Goal: Transaction & Acquisition: Subscribe to service/newsletter

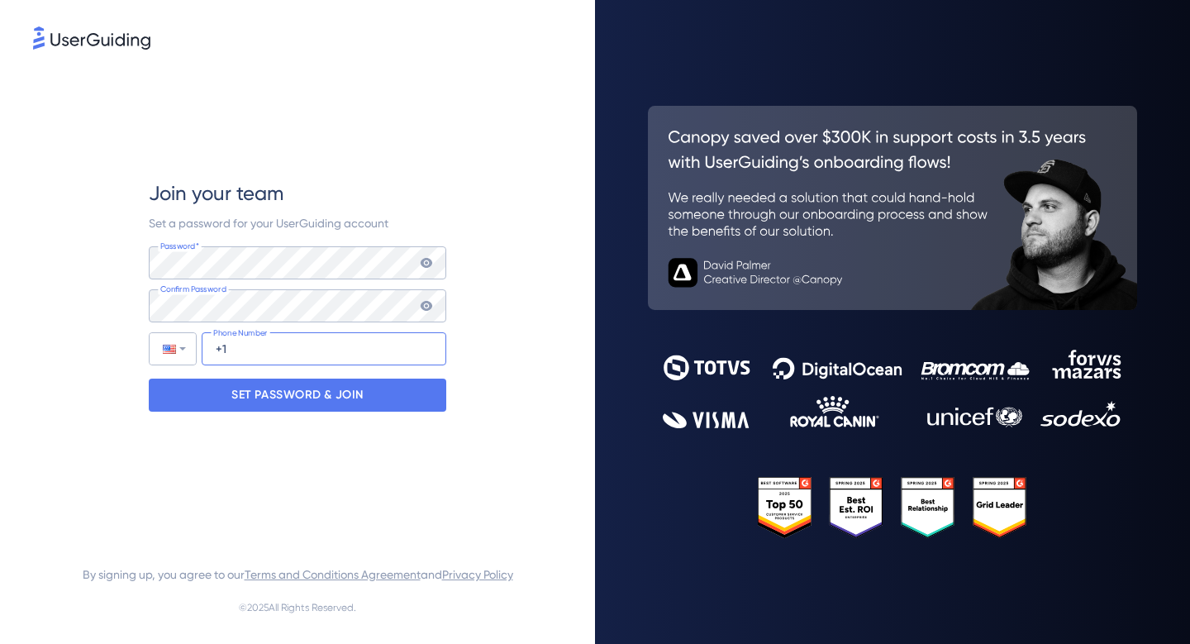
click at [347, 348] on input "+1" at bounding box center [324, 348] width 245 height 33
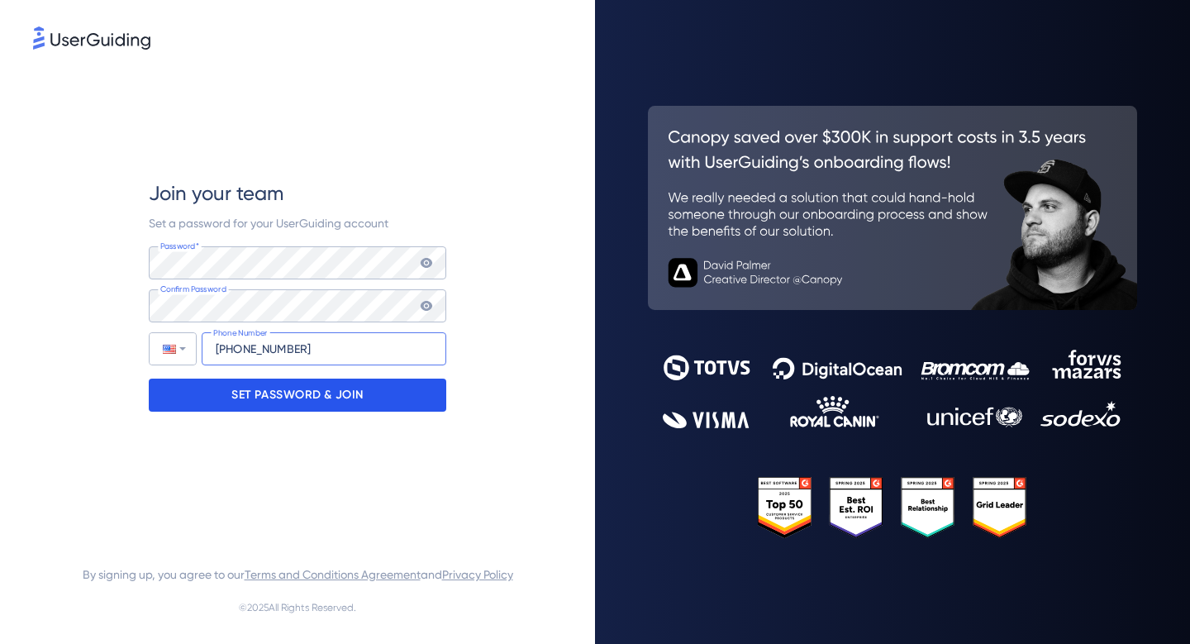
type input "+1 (404) 457-3856"
click at [264, 394] on p "SET PASSWORD & JOIN" at bounding box center [297, 395] width 132 height 26
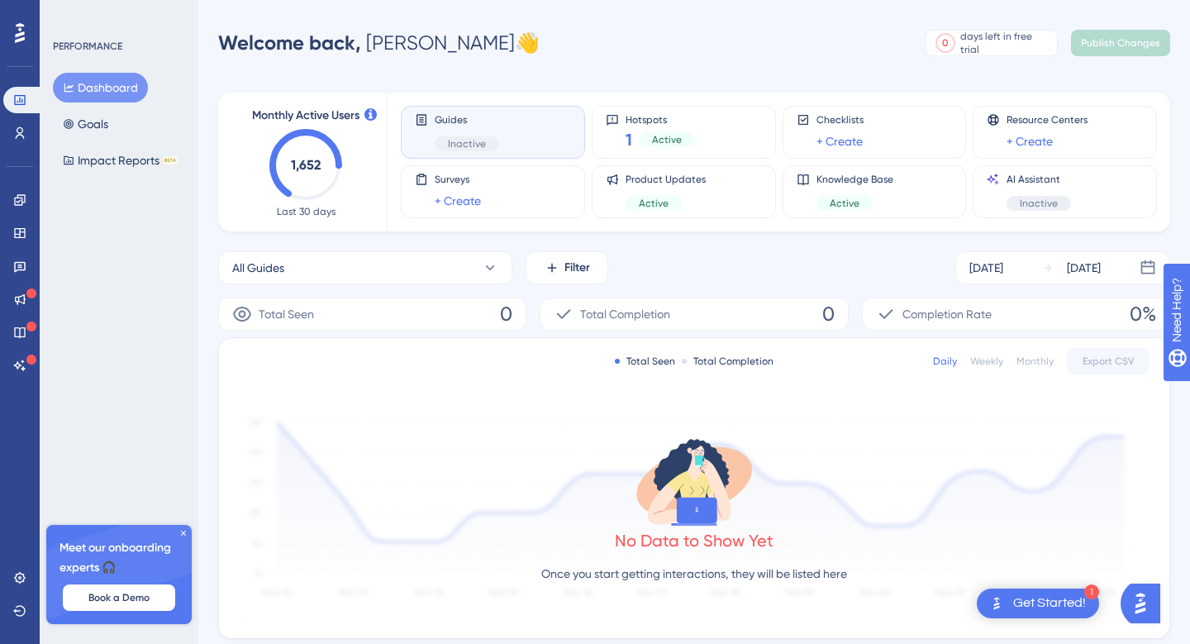
click at [182, 529] on icon at bounding box center [184, 533] width 10 height 10
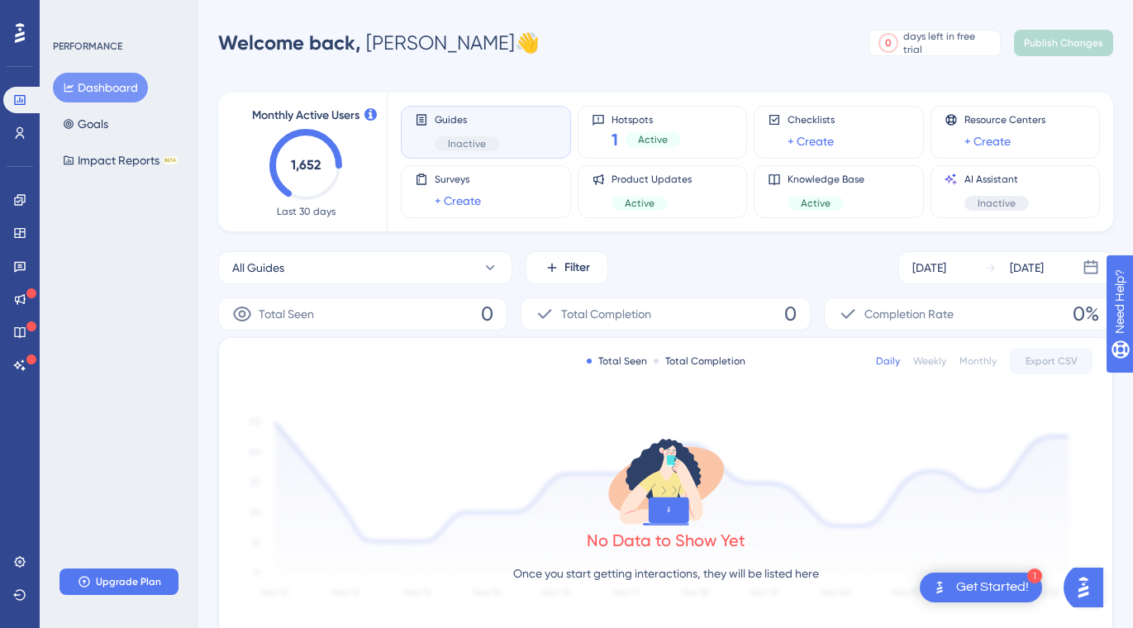
click at [695, 50] on div "Welcome back, Michael 👋 0 days left in free trial Click to see upgrade options …" at bounding box center [665, 42] width 895 height 33
click at [17, 39] on icon at bounding box center [20, 33] width 10 height 20
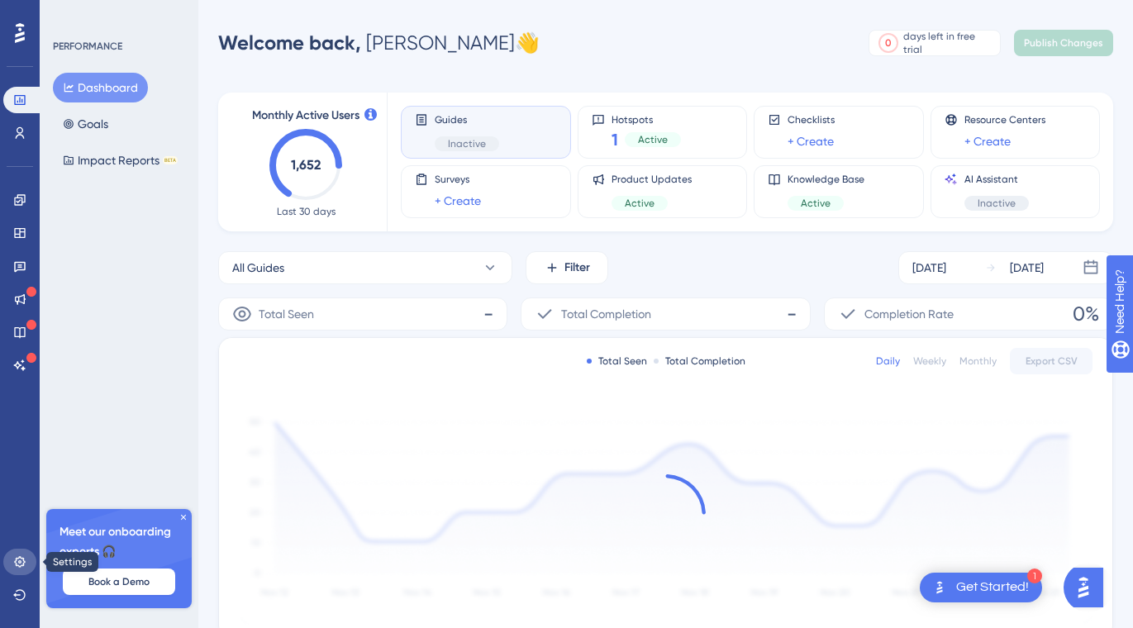
click at [17, 555] on link at bounding box center [19, 562] width 33 height 26
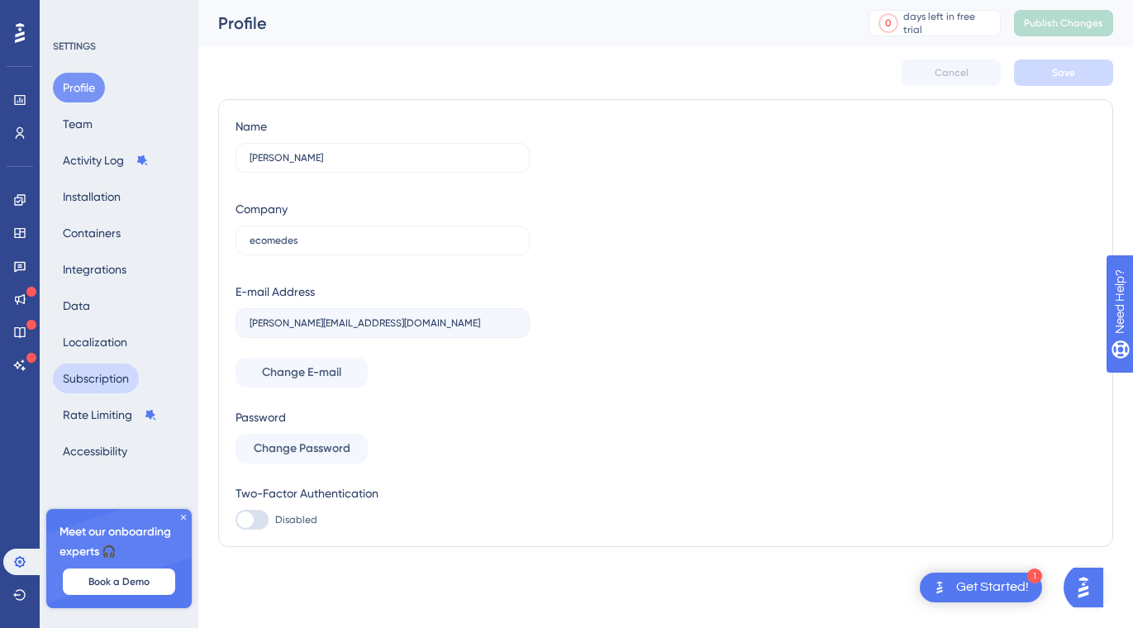
click at [98, 379] on button "Subscription" at bounding box center [96, 379] width 86 height 30
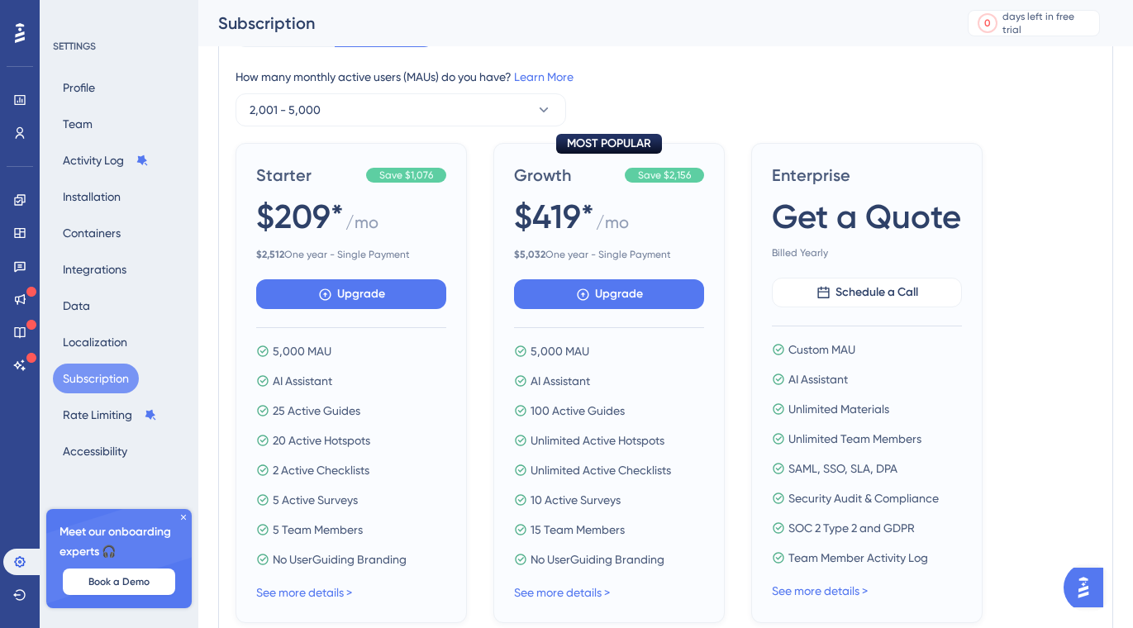
scroll to position [169, 0]
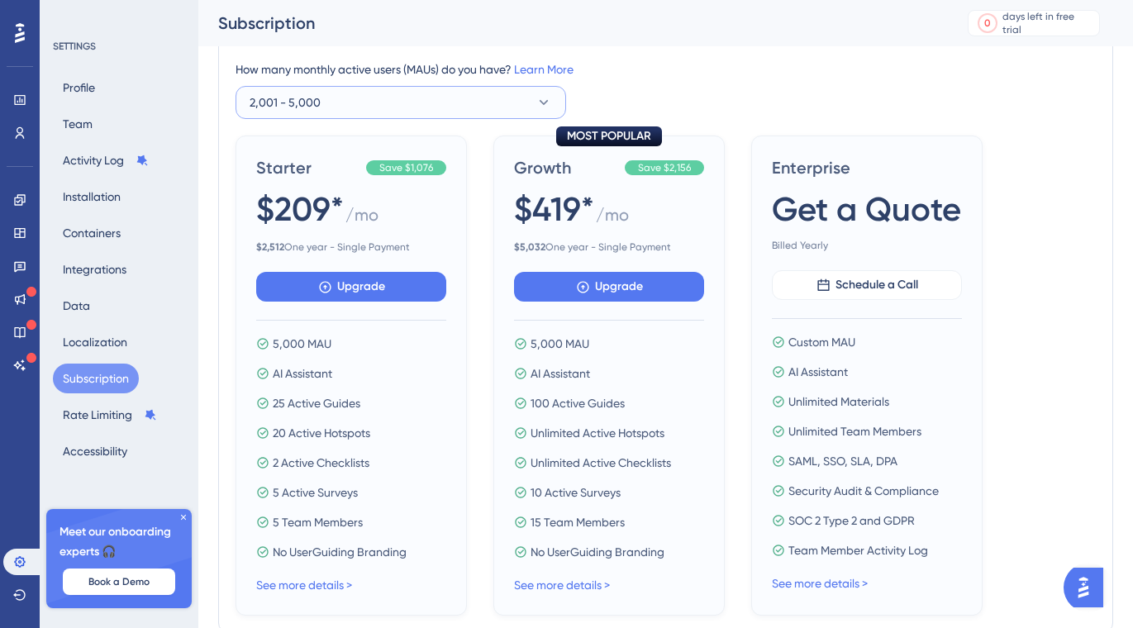
click at [546, 98] on icon at bounding box center [544, 102] width 17 height 17
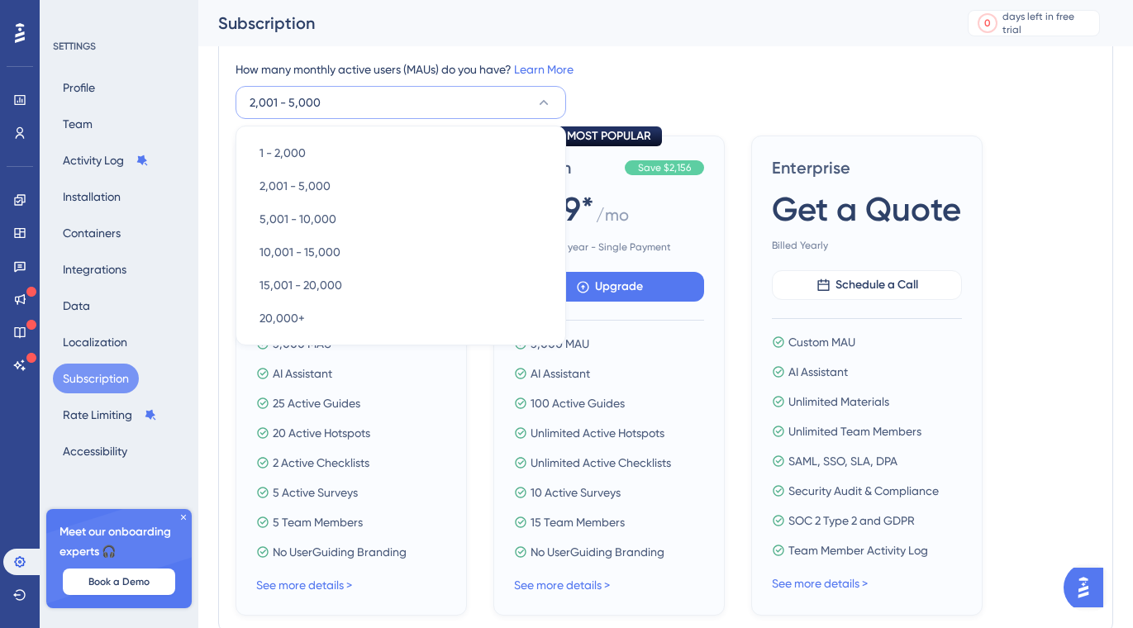
click at [670, 80] on div "How many monthly active users ([PERSON_NAME]) do you have? Learn More 2,001 - 5…" at bounding box center [666, 90] width 860 height 60
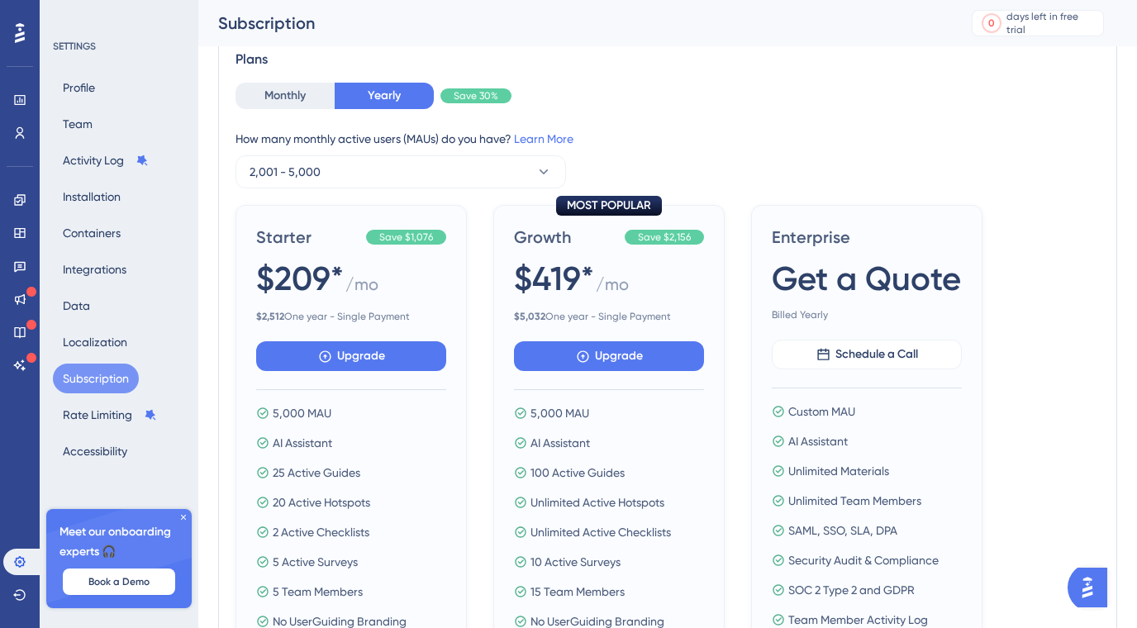
scroll to position [0, 0]
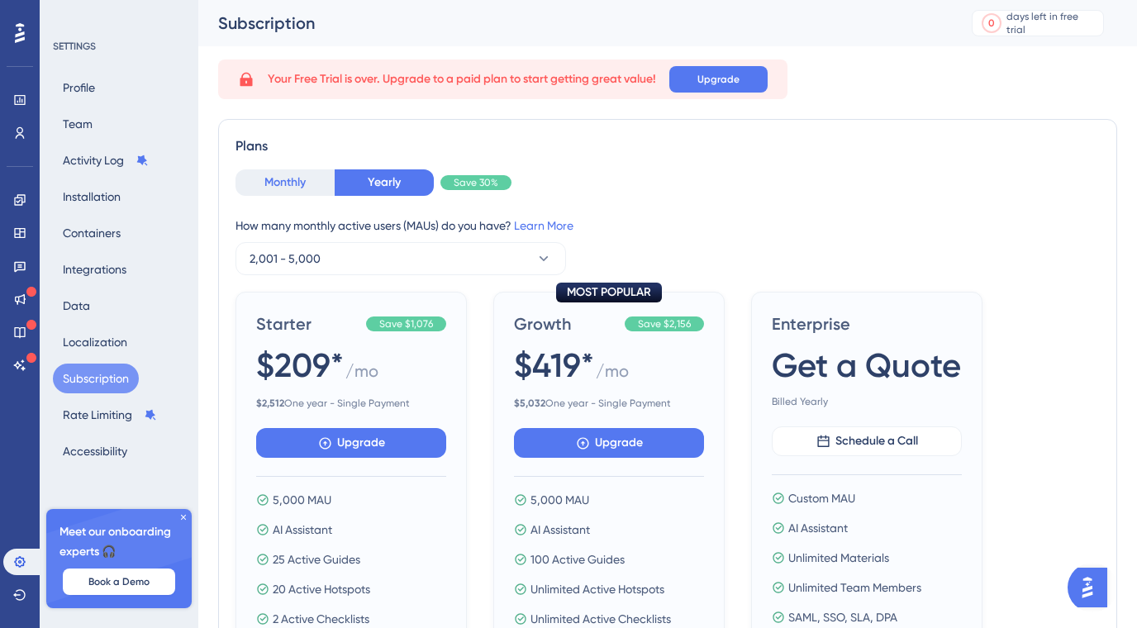
click at [287, 187] on button "Monthly" at bounding box center [285, 182] width 99 height 26
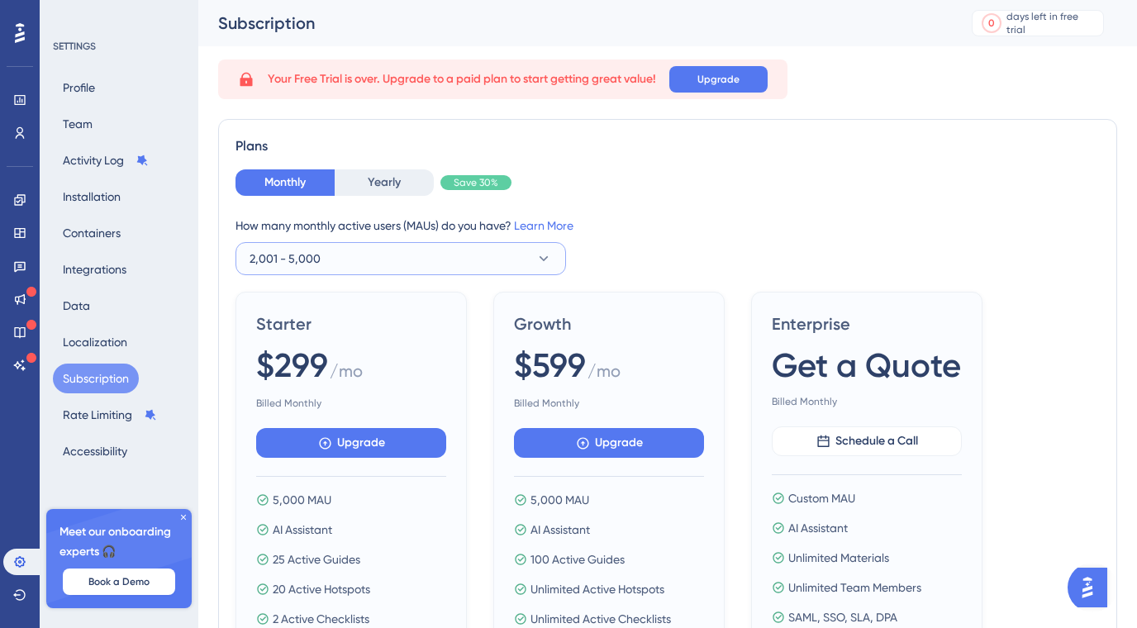
click at [331, 244] on button "2,001 - 5,000" at bounding box center [401, 258] width 331 height 33
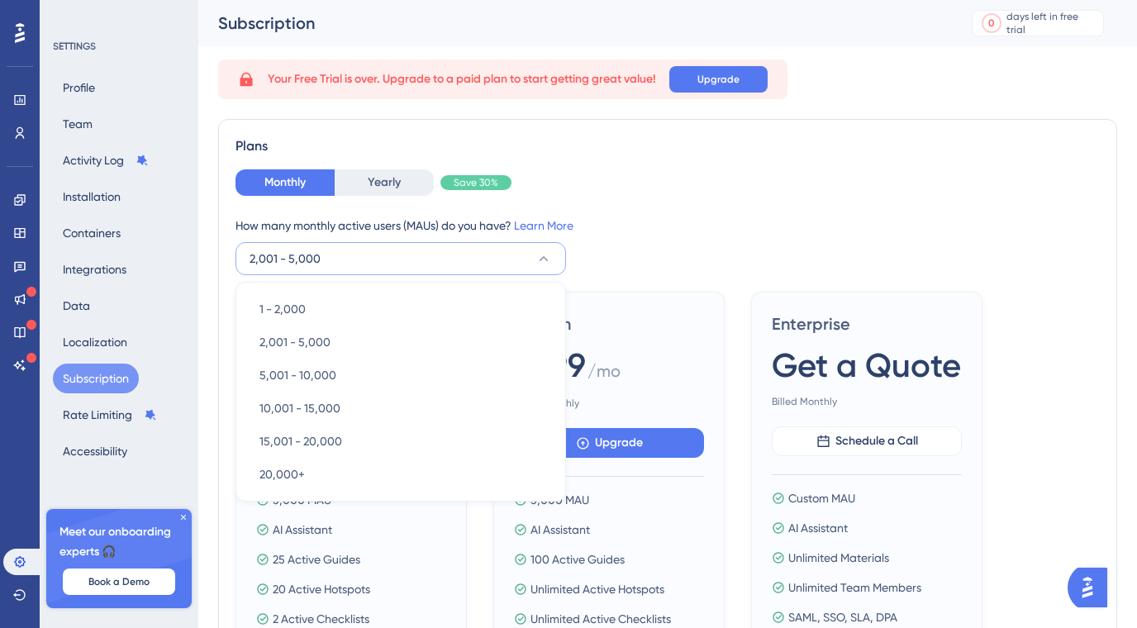
scroll to position [78, 0]
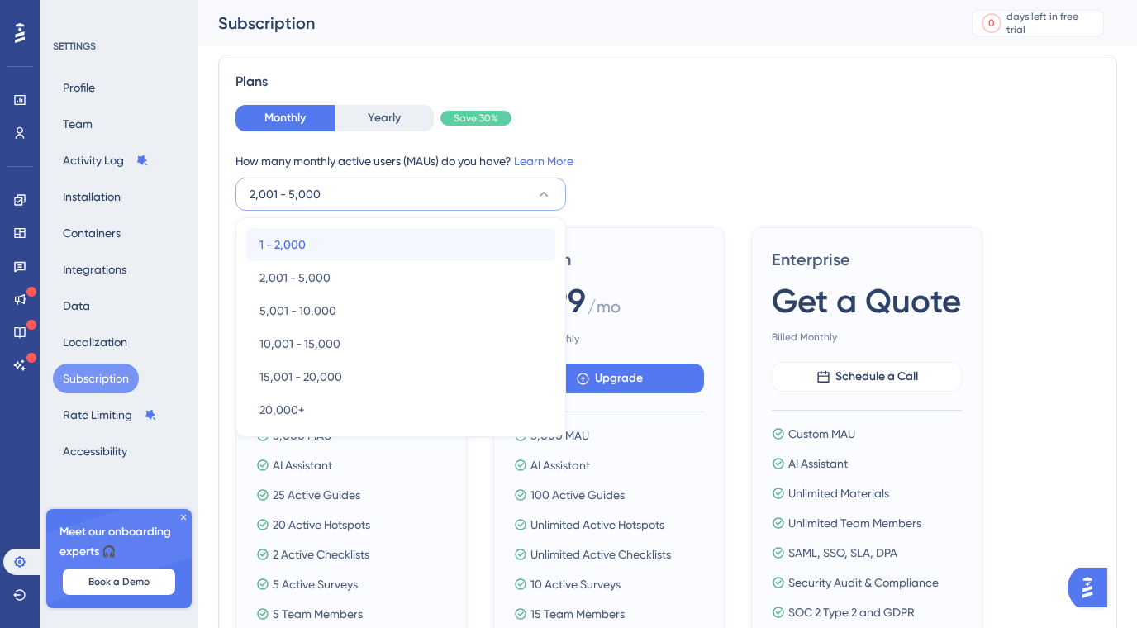
click at [323, 247] on div "1 - 2,000 1 - 2,000" at bounding box center [401, 244] width 283 height 33
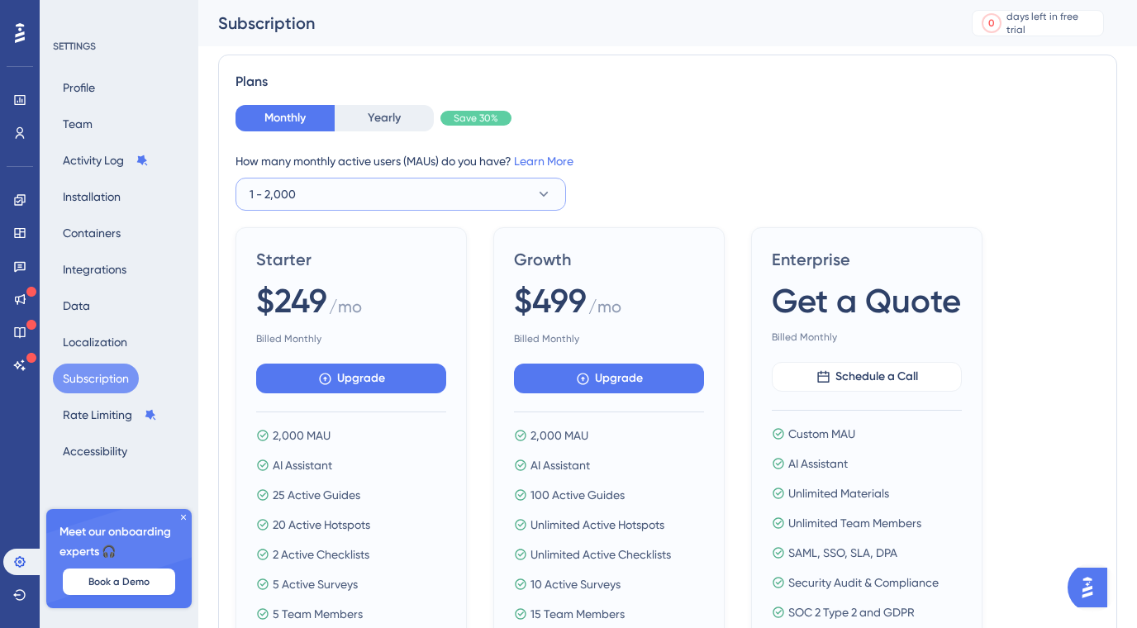
click at [419, 204] on button "1 - 2,000" at bounding box center [401, 194] width 331 height 33
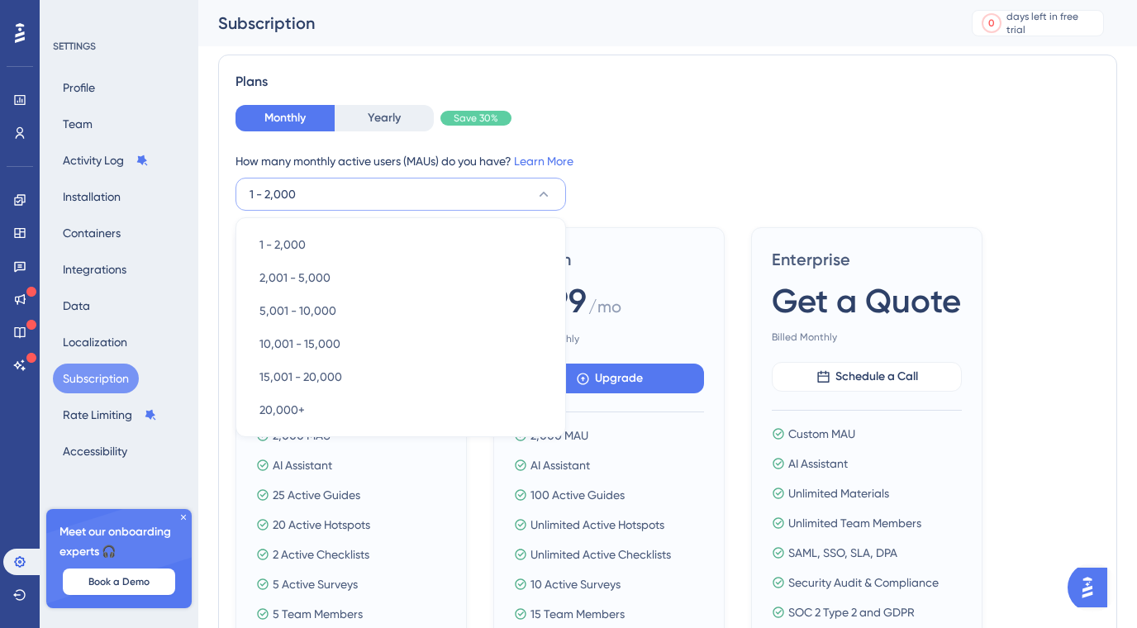
scroll to position [91, 0]
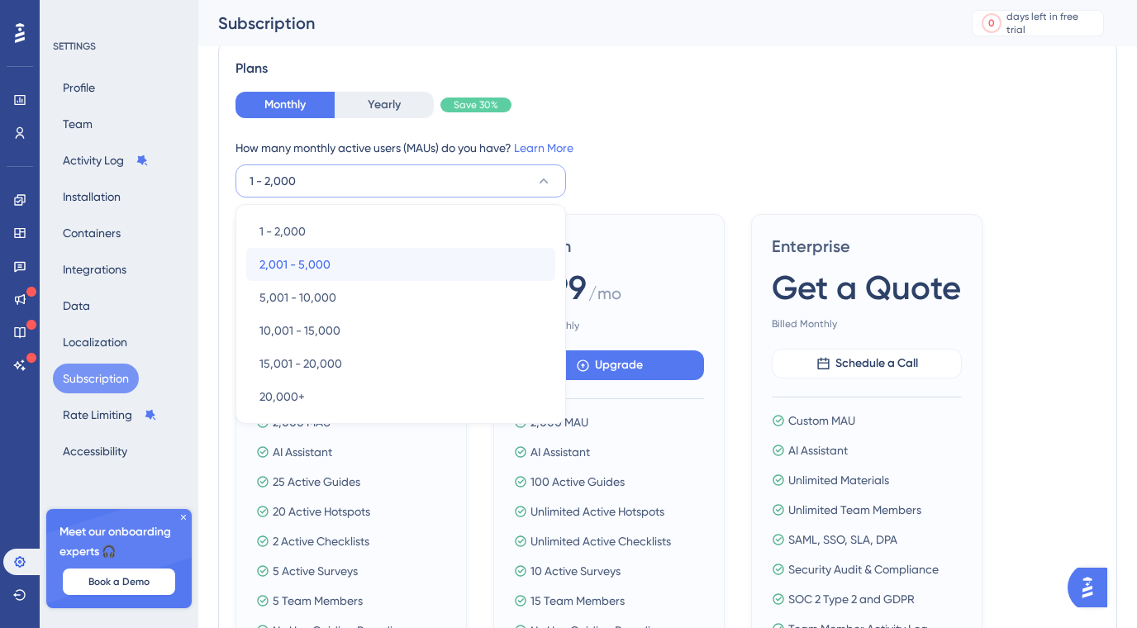
click at [300, 248] on div "2,001 - 5,000 2,001 - 5,000" at bounding box center [401, 264] width 283 height 33
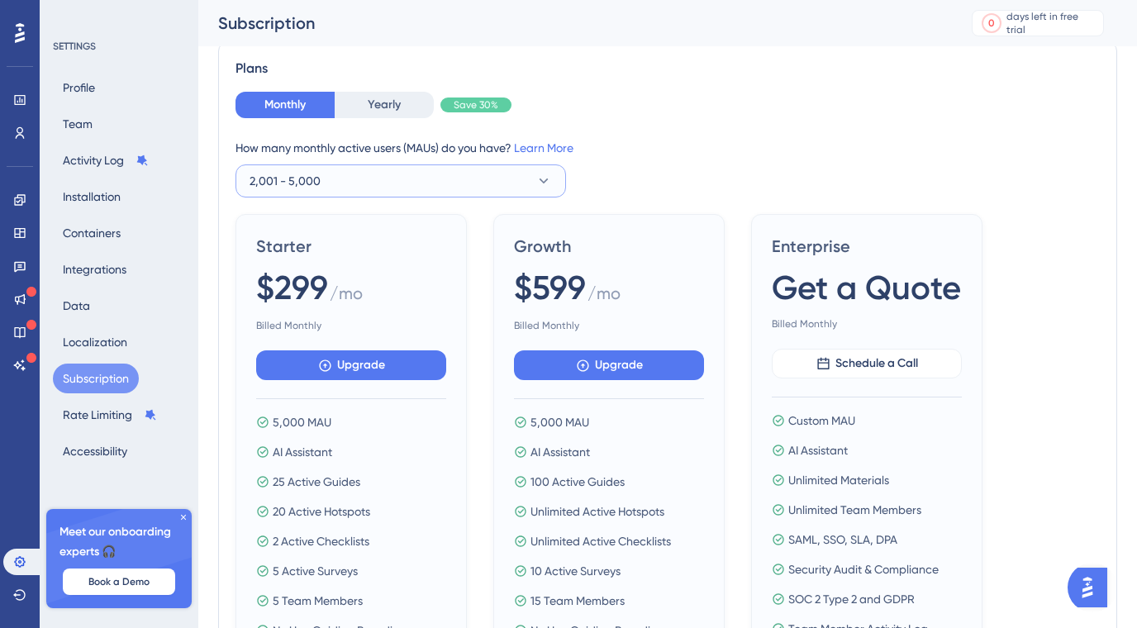
click at [375, 179] on button "2,001 - 5,000" at bounding box center [401, 180] width 331 height 33
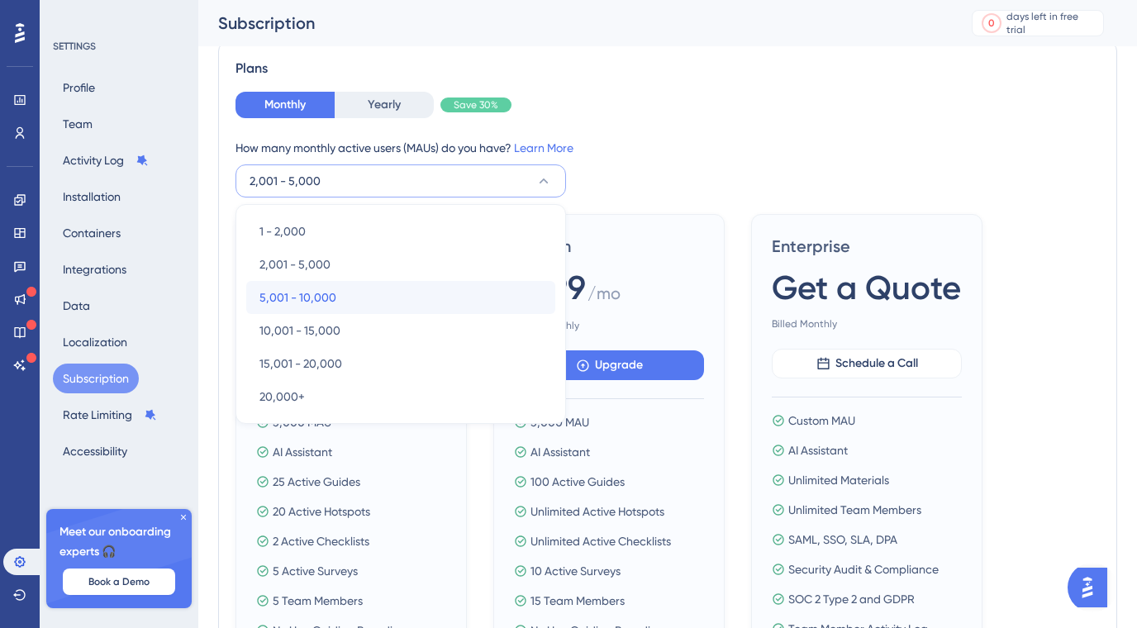
click at [273, 294] on span "5,001 - 10,000" at bounding box center [298, 298] width 77 height 20
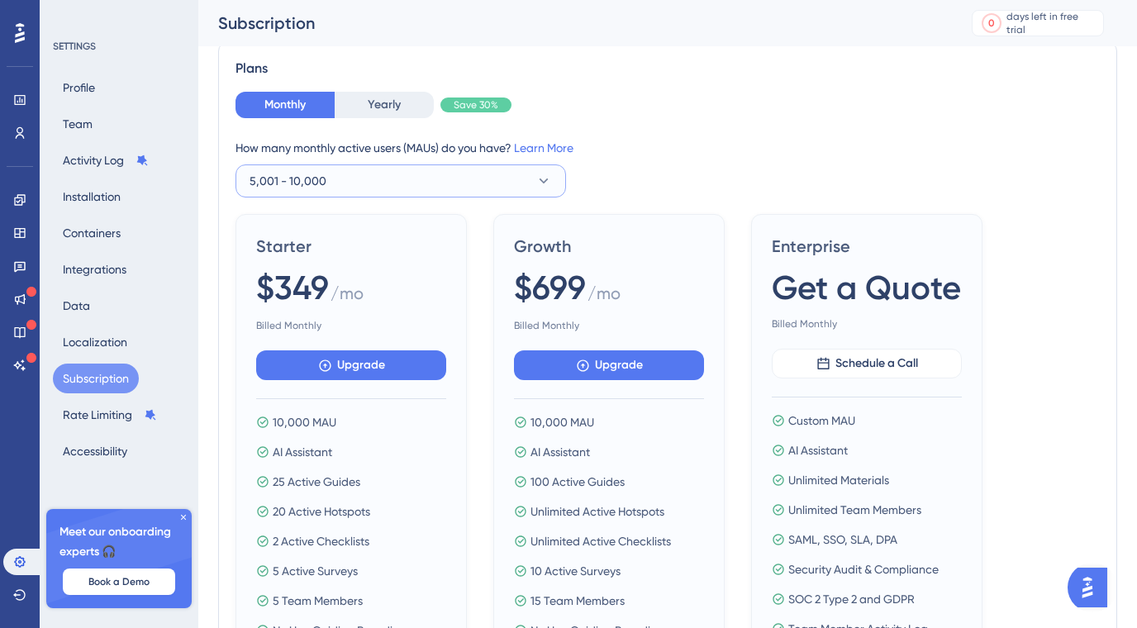
click at [361, 177] on button "5,001 - 10,000" at bounding box center [401, 180] width 331 height 33
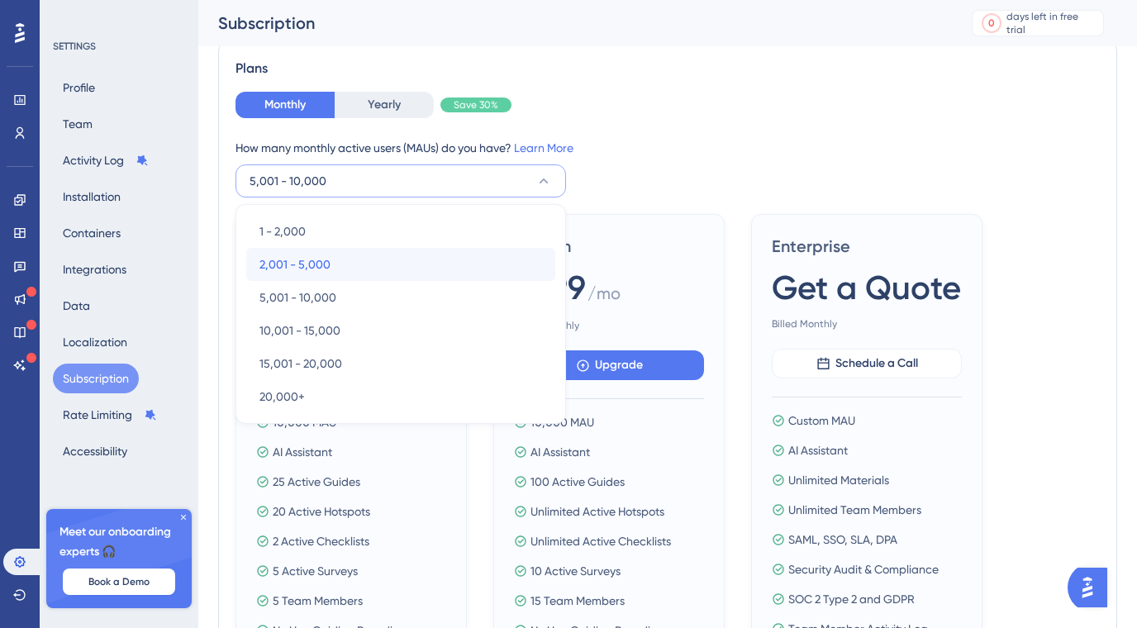
click at [265, 255] on span "2,001 - 5,000" at bounding box center [295, 265] width 71 height 20
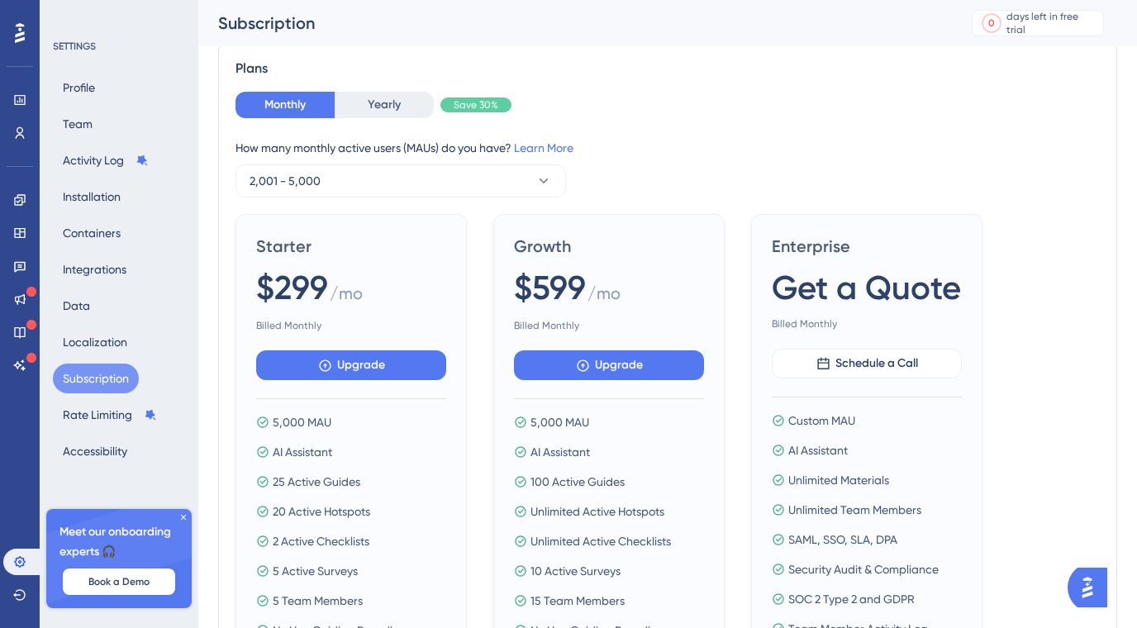
click at [613, 149] on div "How many monthly active users ([PERSON_NAME]) do you have? Learn More" at bounding box center [668, 148] width 865 height 20
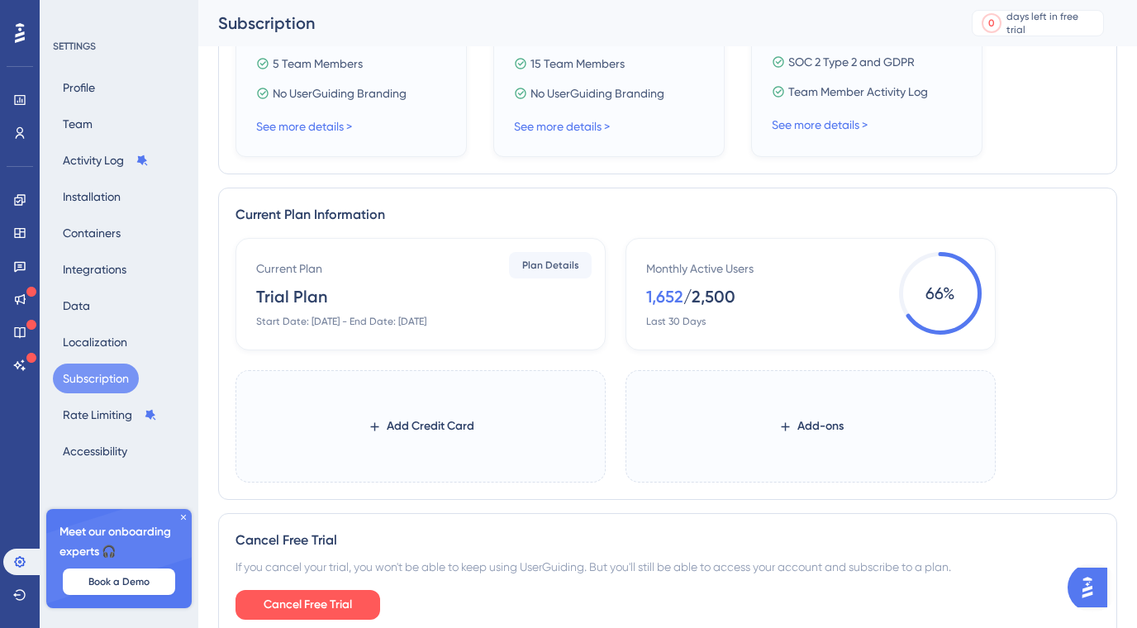
scroll to position [631, 0]
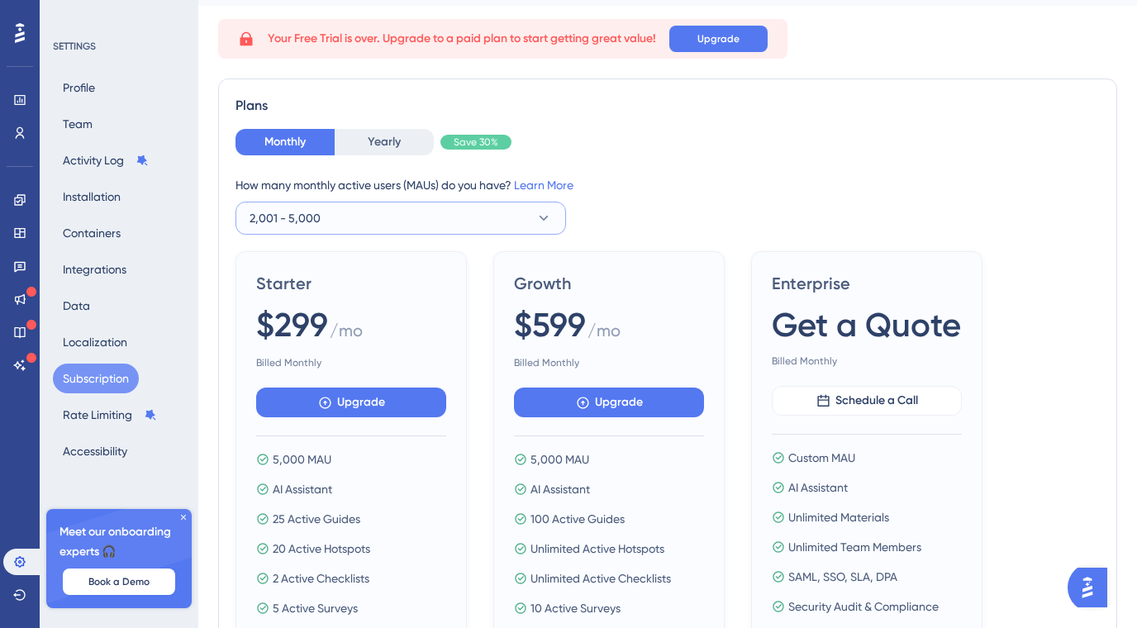
click at [361, 222] on button "2,001 - 5,000" at bounding box center [401, 218] width 331 height 33
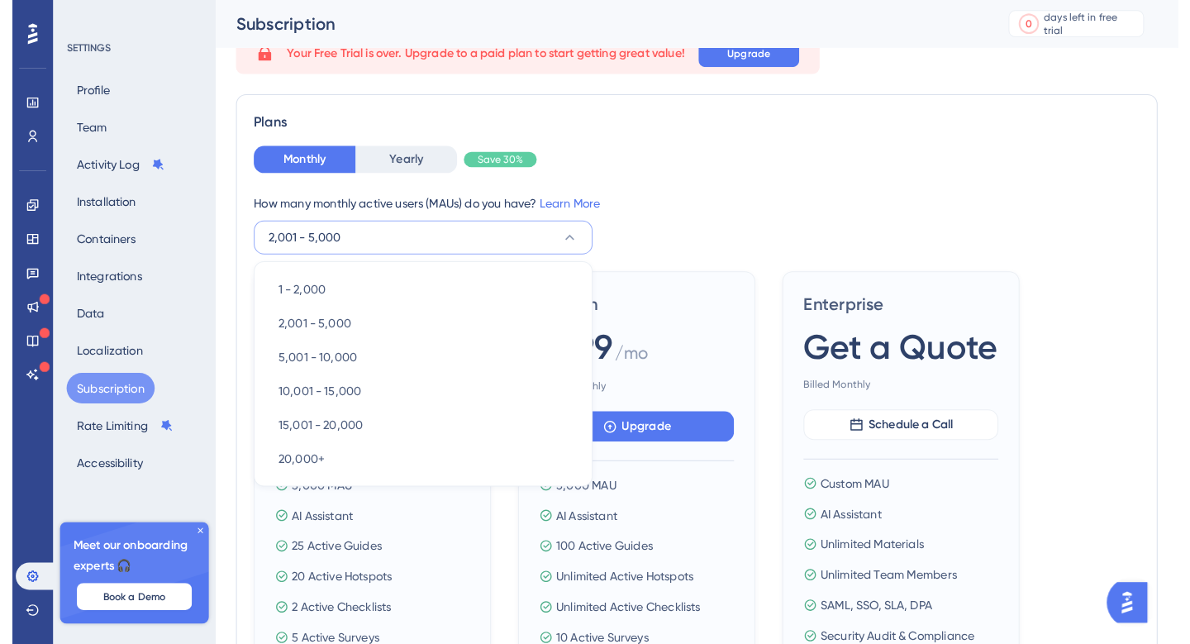
scroll to position [78, 0]
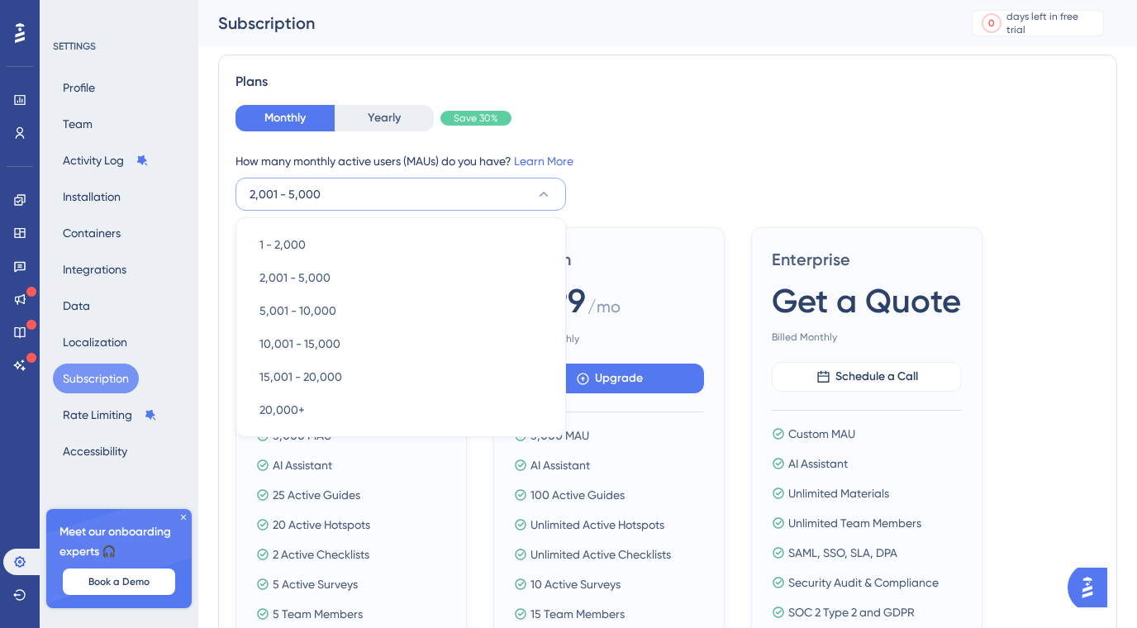
click at [720, 112] on div "Monthly Yearly Save 30%" at bounding box center [668, 118] width 865 height 26
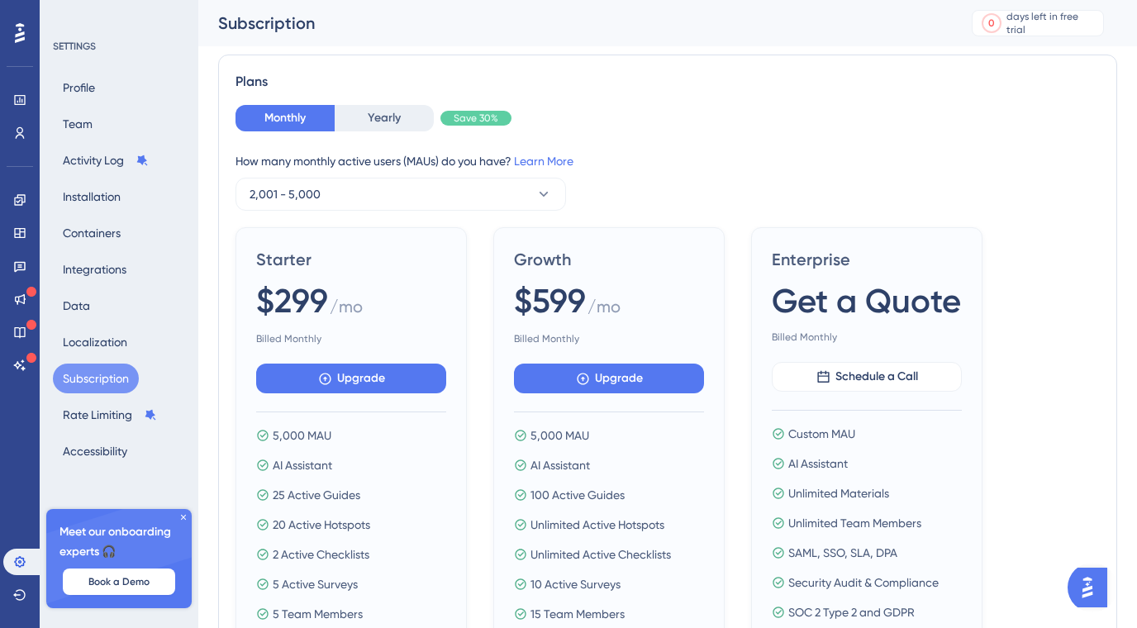
click at [619, 102] on div "Plans Monthly Yearly Save 30% How many monthly active users ([PERSON_NAME]) do …" at bounding box center [667, 390] width 899 height 670
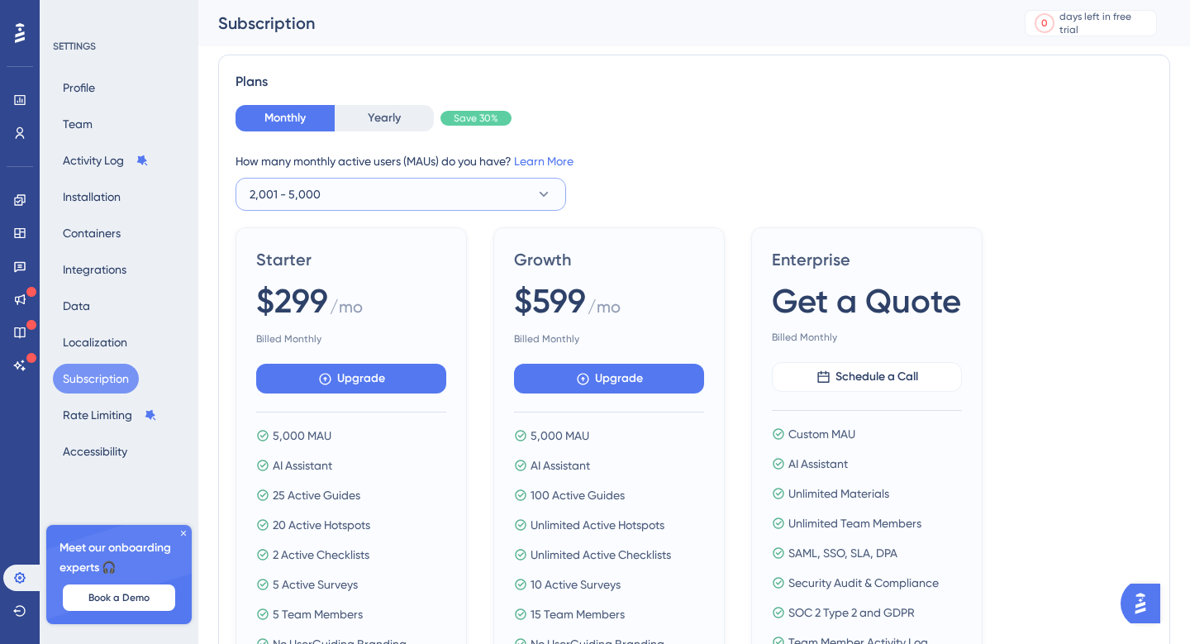
click at [326, 198] on button "2,001 - 5,000" at bounding box center [401, 194] width 331 height 33
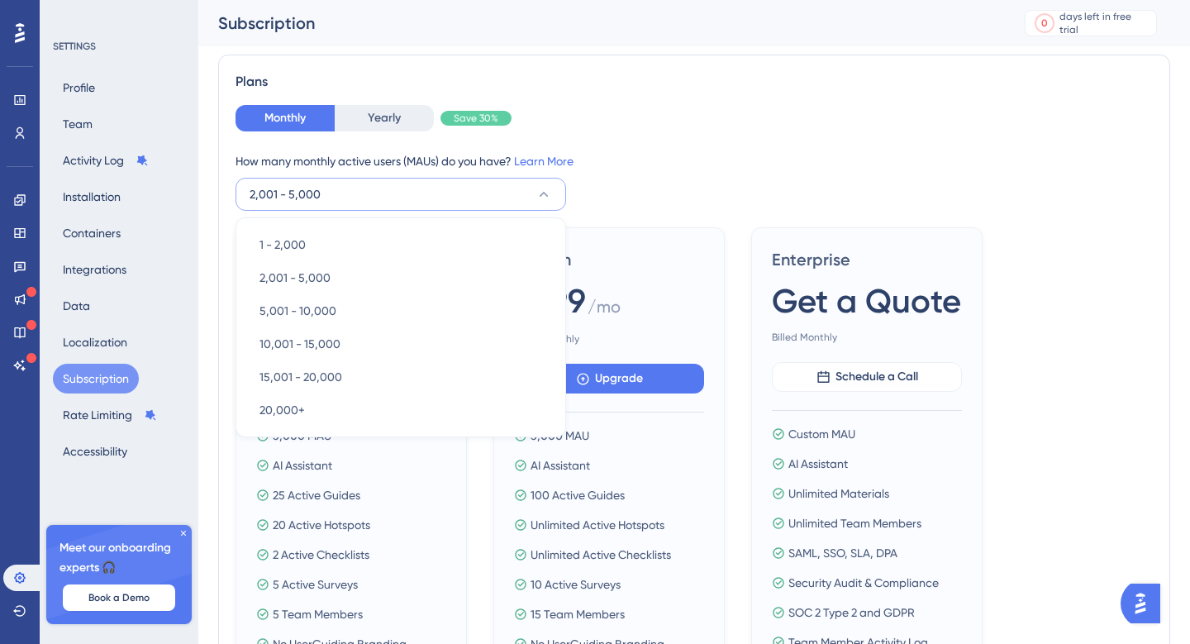
scroll to position [83, 0]
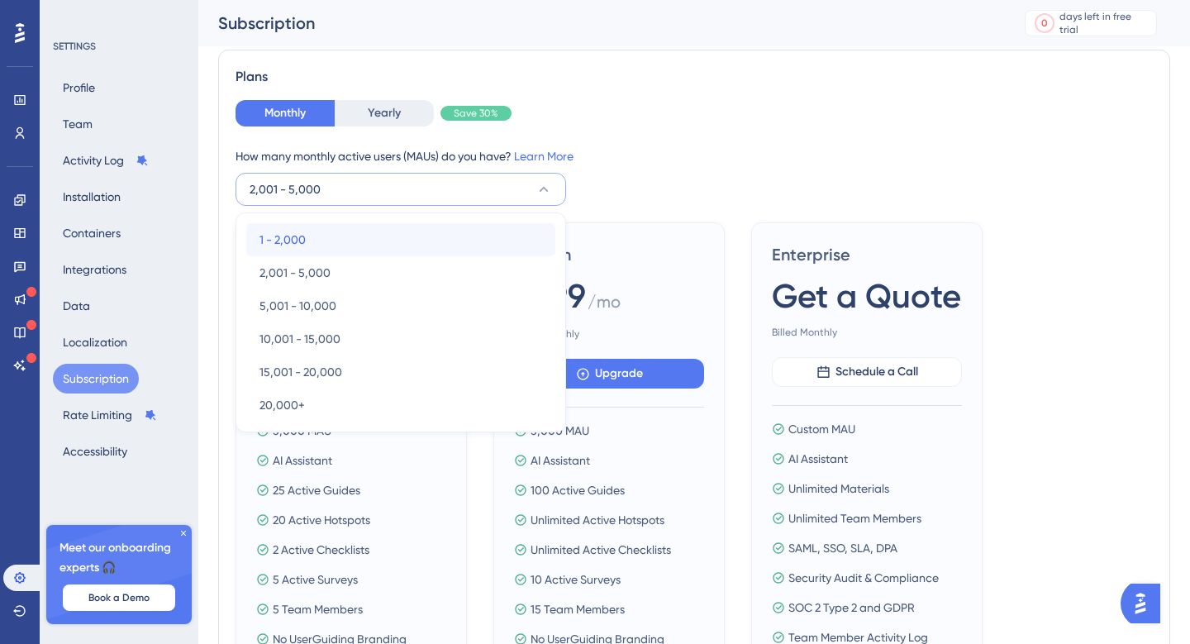
click at [298, 227] on div "1 - 2,000 1 - 2,000" at bounding box center [401, 239] width 283 height 33
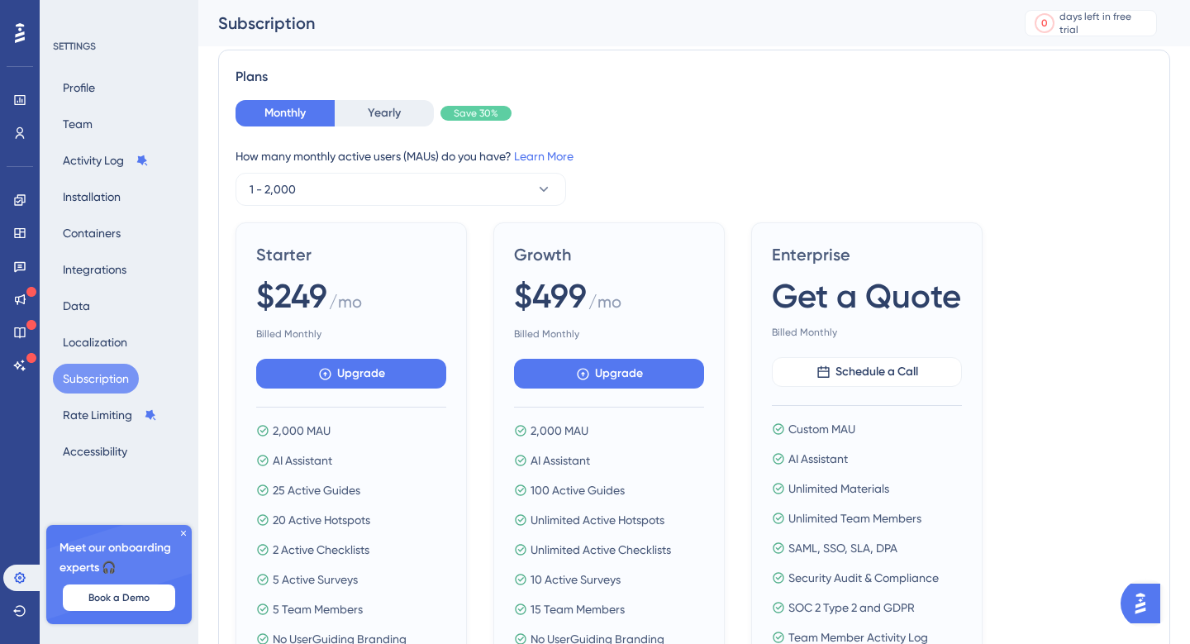
click at [647, 174] on div "How many monthly active users ([PERSON_NAME]) do you have? Learn More 1 - 2,000" at bounding box center [694, 176] width 917 height 60
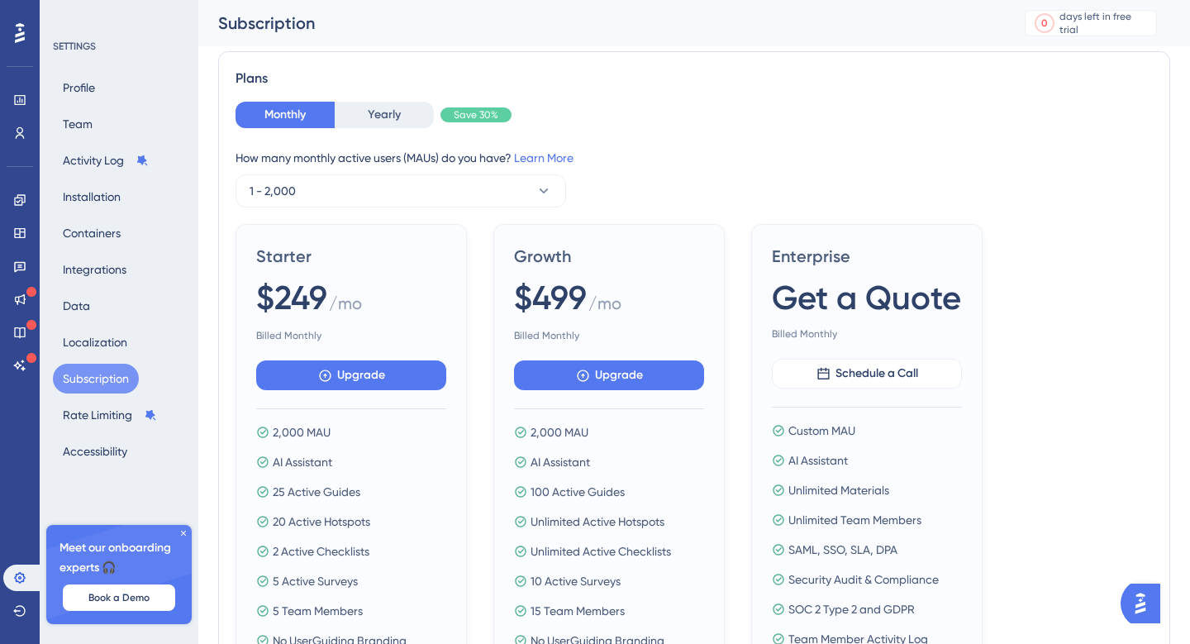
scroll to position [0, 0]
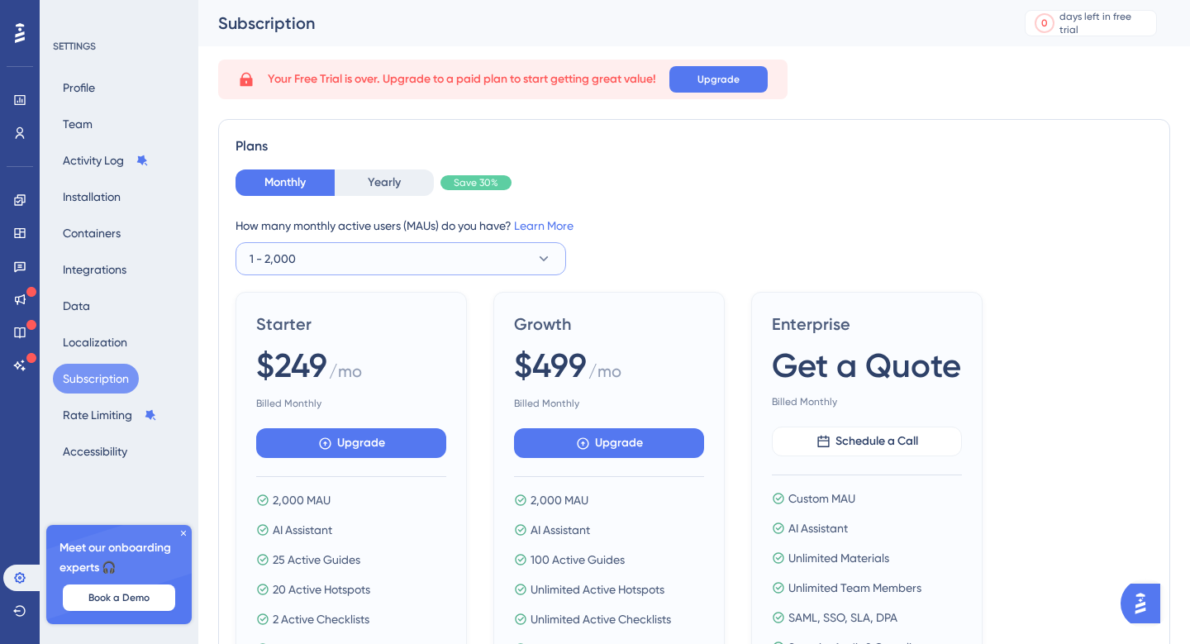
click at [360, 255] on button "1 - 2,000" at bounding box center [401, 258] width 331 height 33
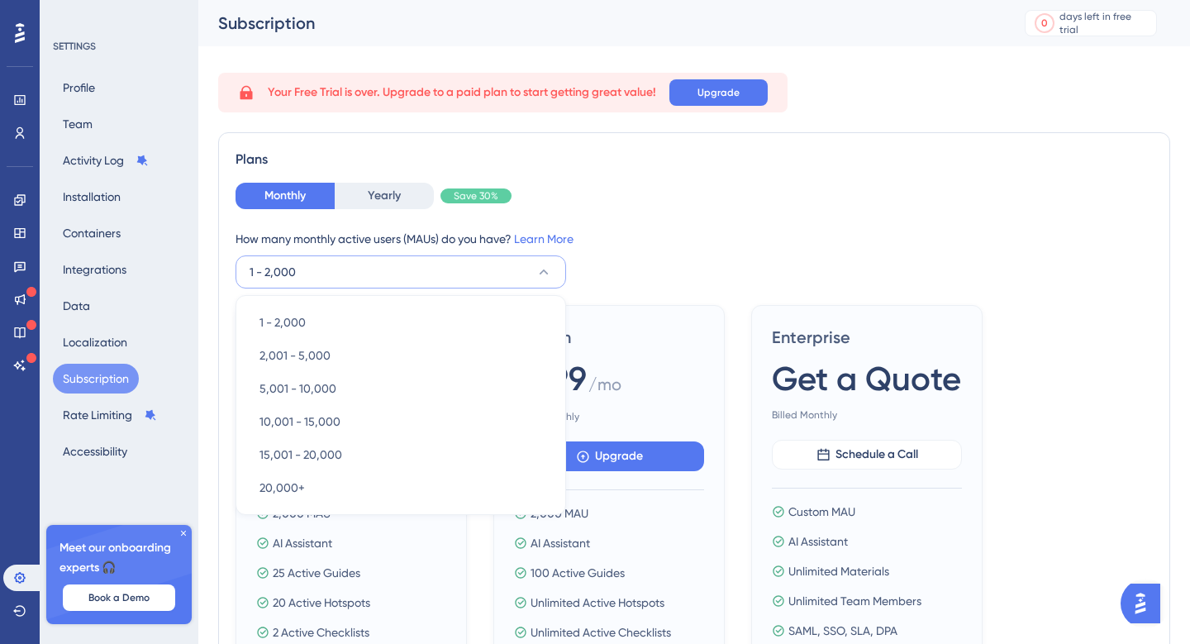
scroll to position [68, 0]
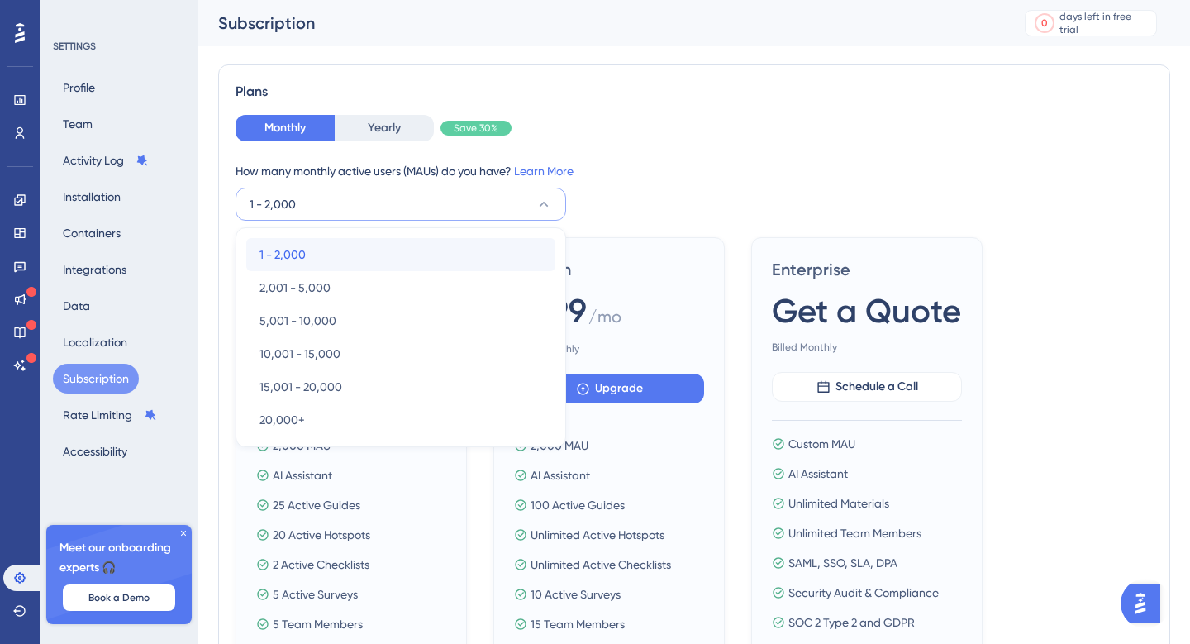
click at [360, 255] on div "1 - 2,000 1 - 2,000" at bounding box center [401, 254] width 283 height 33
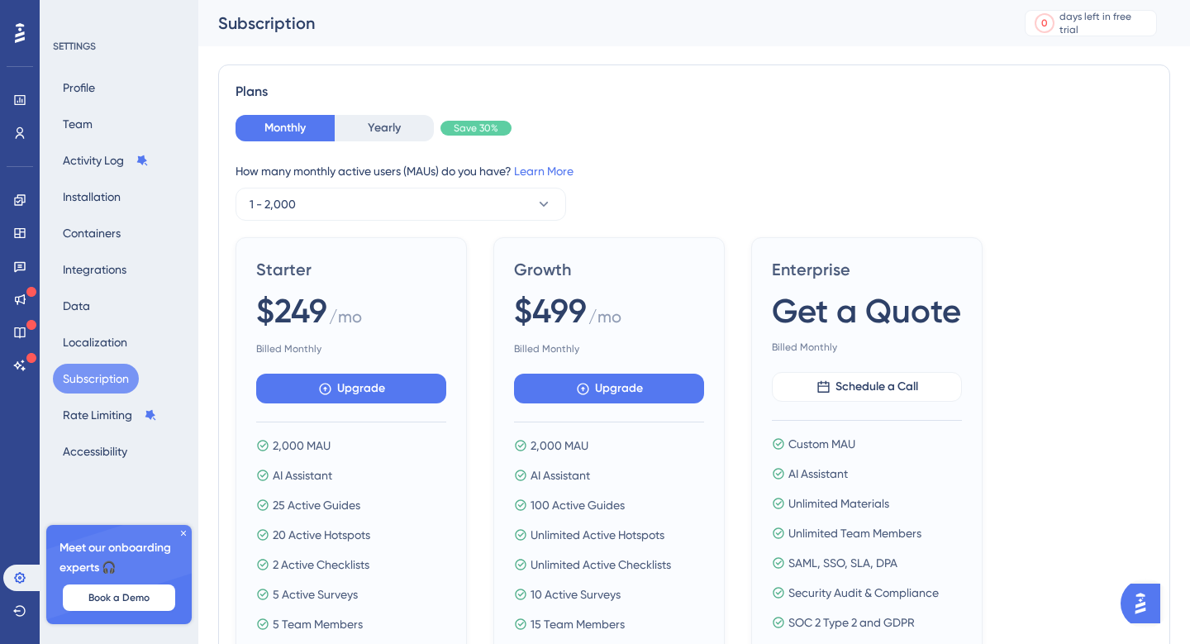
click at [679, 172] on div "How many monthly active users ([PERSON_NAME]) do you have? Learn More" at bounding box center [694, 171] width 917 height 20
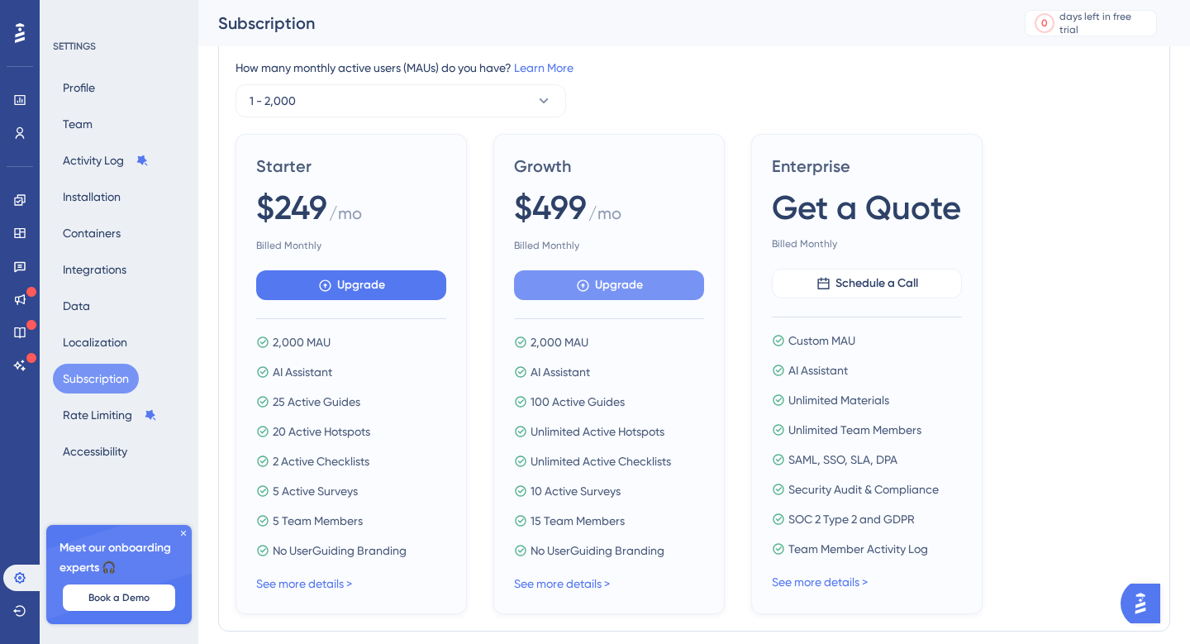
scroll to position [38, 0]
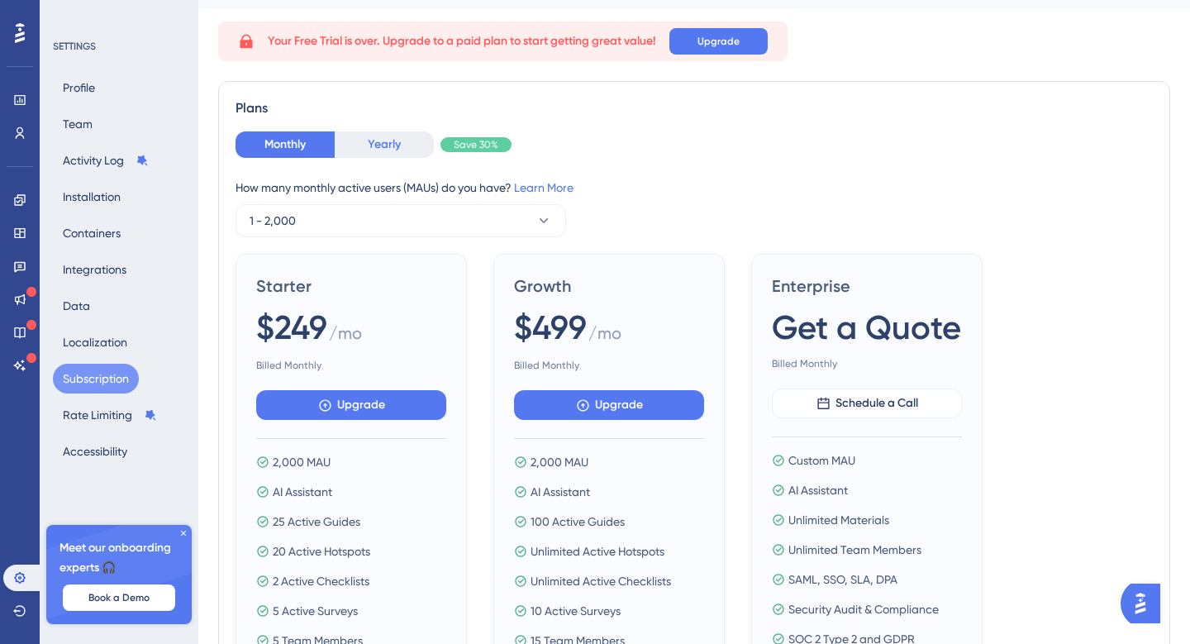
click at [374, 140] on button "Yearly" at bounding box center [384, 144] width 99 height 26
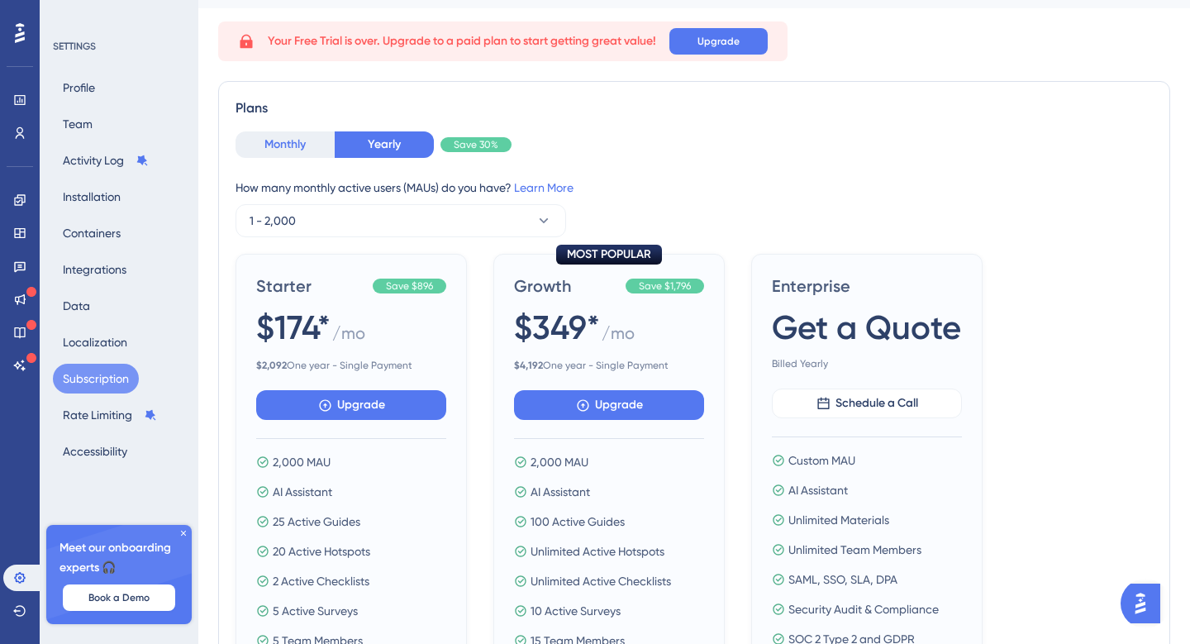
click at [301, 145] on button "Monthly" at bounding box center [285, 144] width 99 height 26
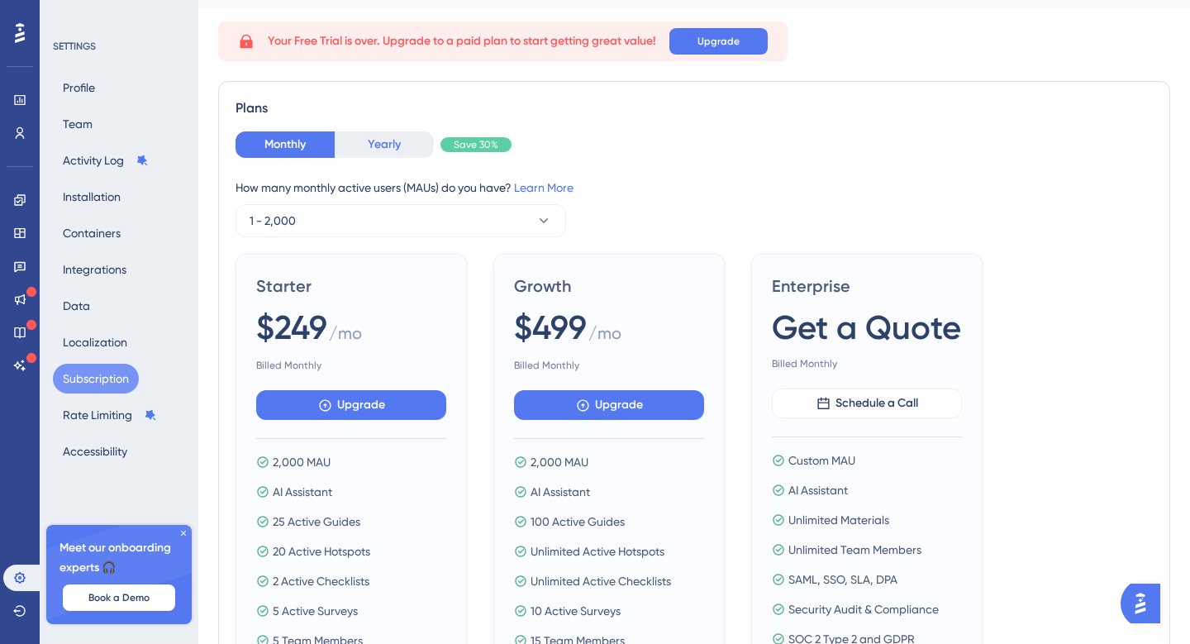
click at [378, 144] on button "Yearly" at bounding box center [384, 144] width 99 height 26
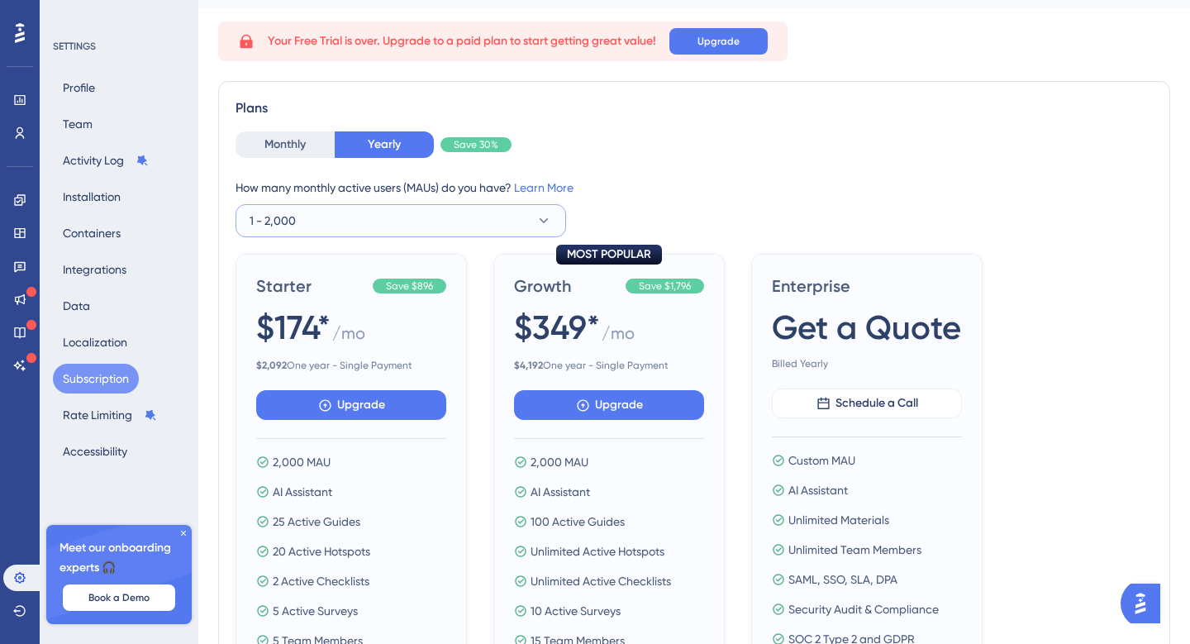
click at [288, 226] on span "1 - 2,000" at bounding box center [273, 221] width 46 height 20
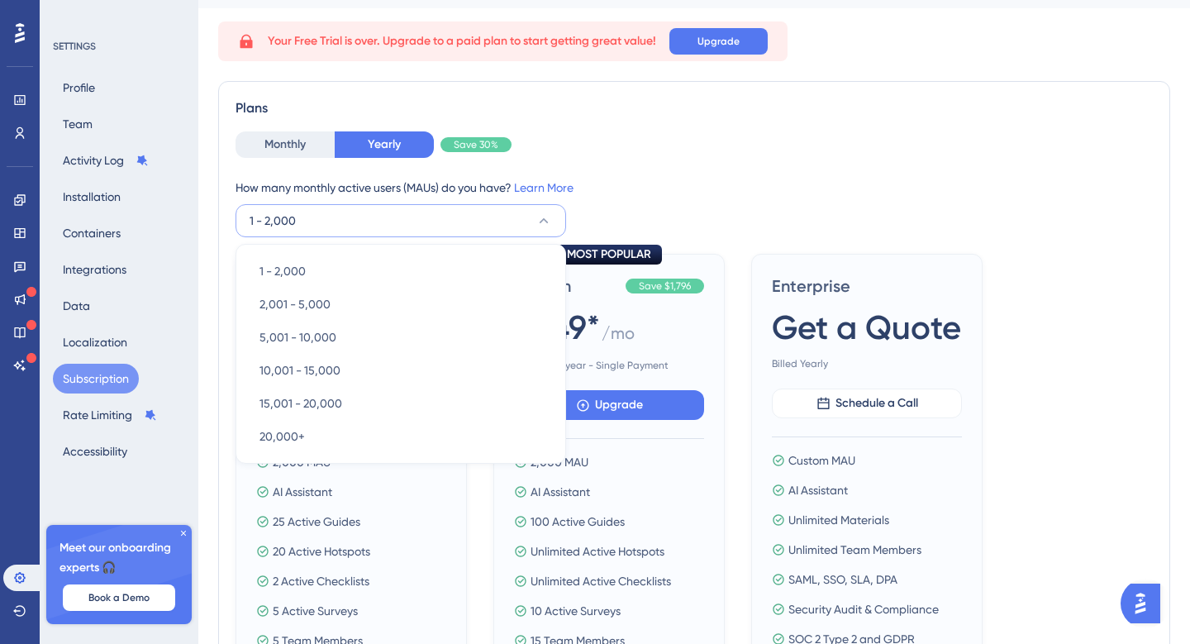
scroll to position [69, 0]
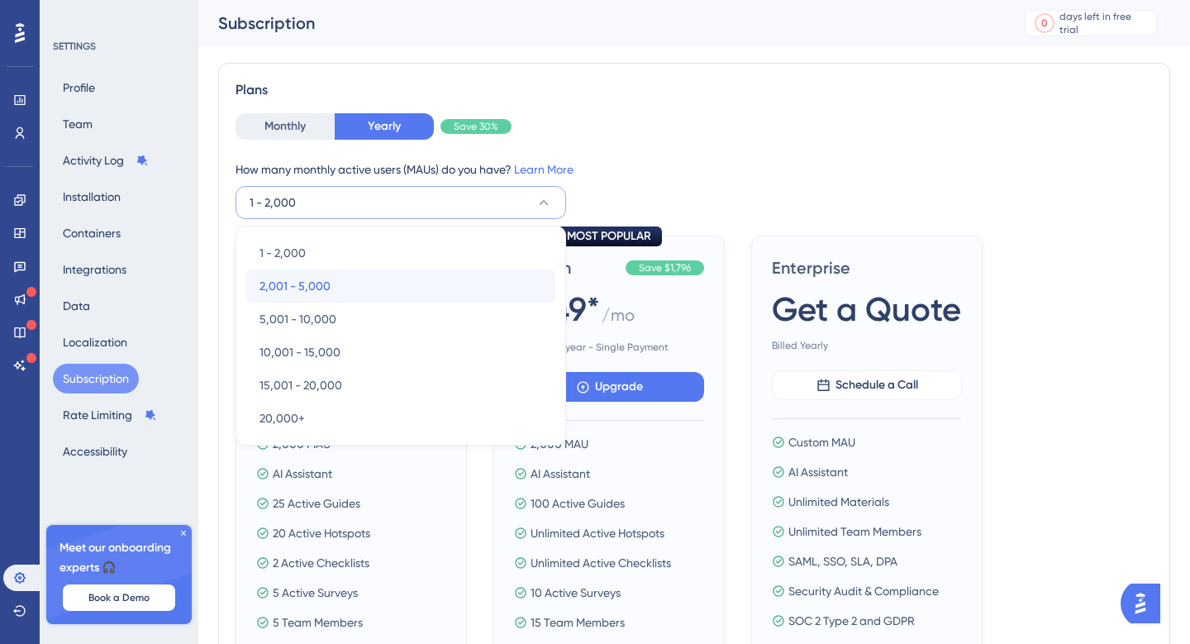
click at [273, 284] on span "2,001 - 5,000" at bounding box center [295, 286] width 71 height 20
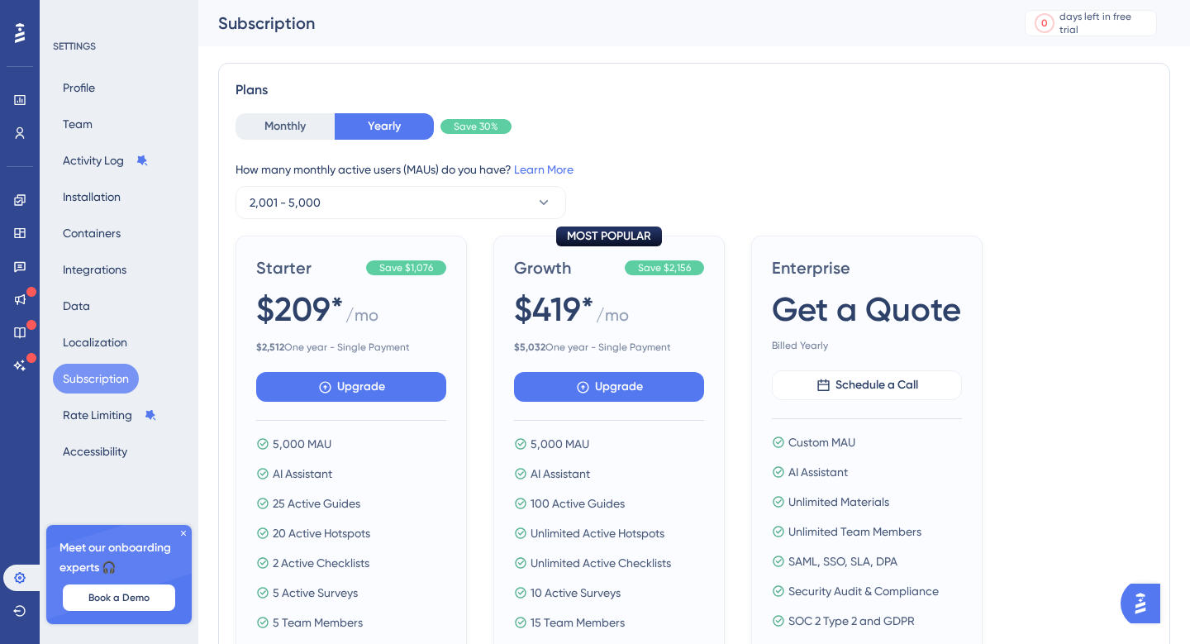
click at [619, 148] on div "Monthly Yearly Save 30% How many monthly active users ([PERSON_NAME]) do you ha…" at bounding box center [694, 166] width 917 height 106
click at [288, 124] on button "Monthly" at bounding box center [285, 126] width 99 height 26
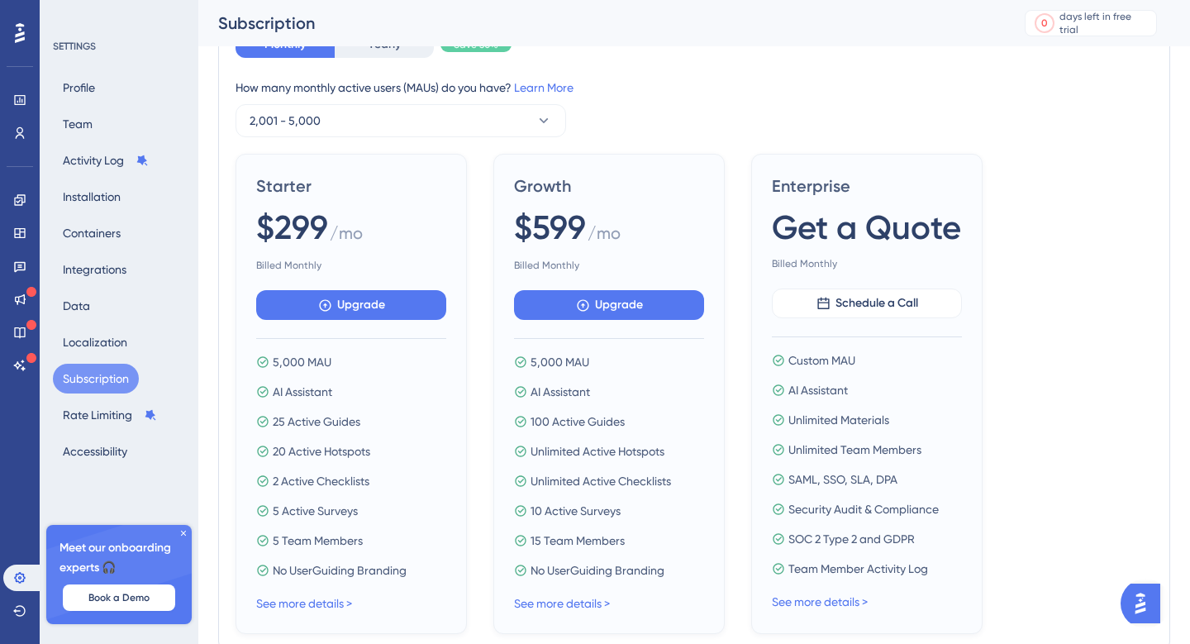
scroll to position [137, 0]
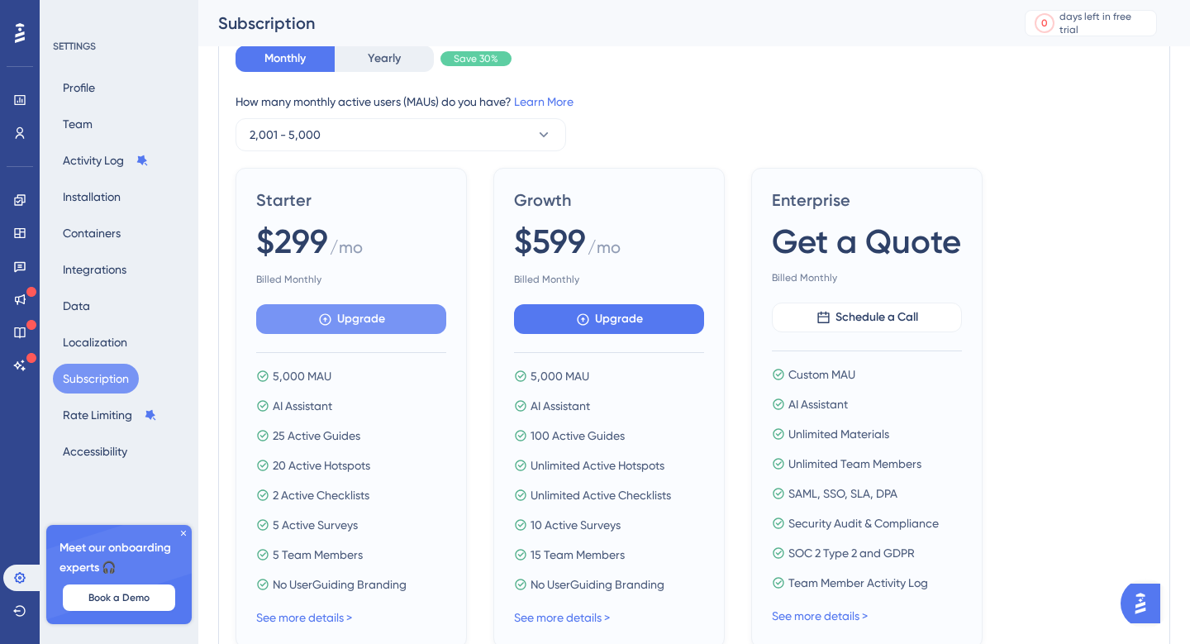
click at [322, 324] on icon at bounding box center [325, 319] width 14 height 14
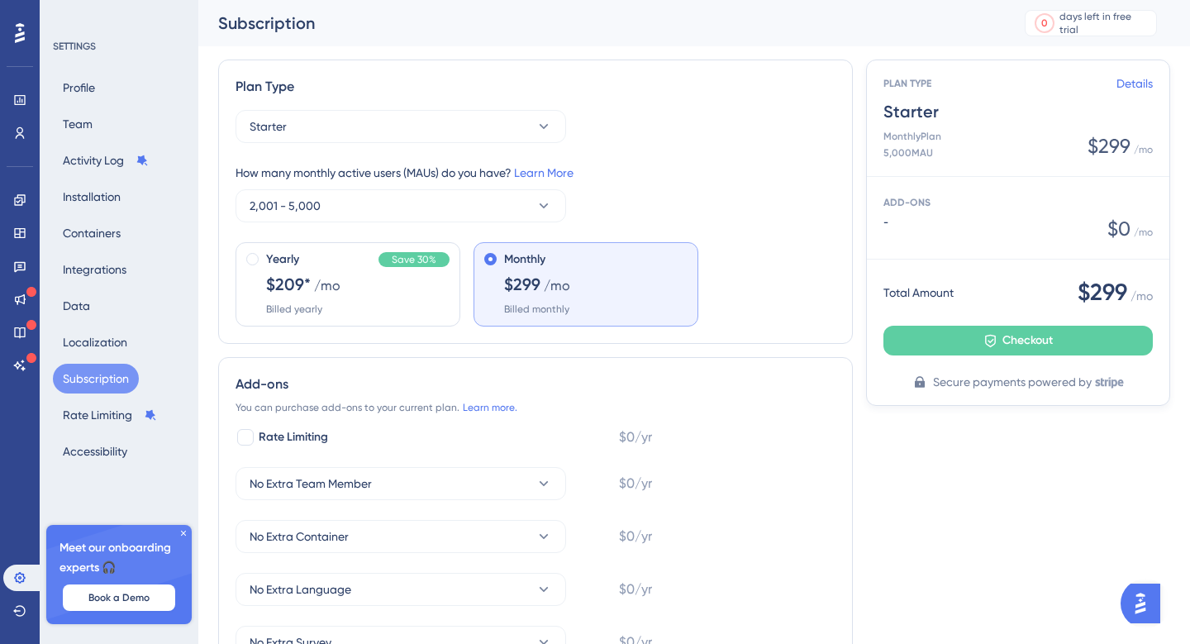
click at [21, 24] on icon at bounding box center [20, 33] width 10 height 20
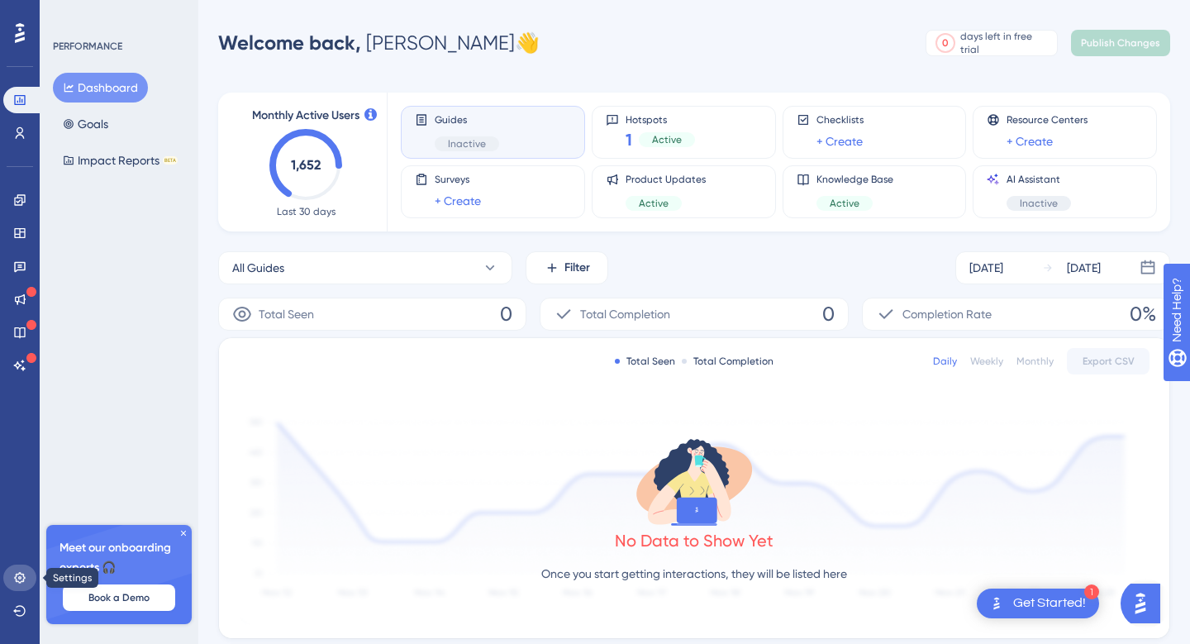
click at [21, 571] on icon at bounding box center [19, 577] width 13 height 13
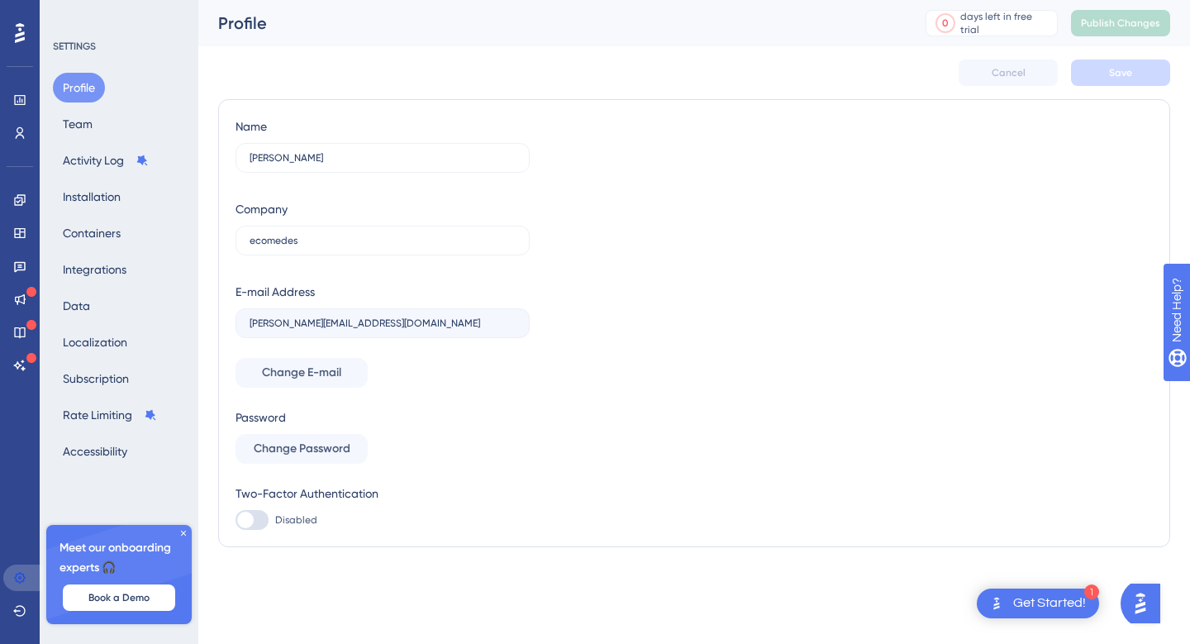
click at [21, 571] on icon at bounding box center [19, 577] width 13 height 13
click at [19, 567] on link at bounding box center [23, 578] width 40 height 26
click at [17, 574] on icon at bounding box center [19, 577] width 13 height 13
click at [17, 522] on div "Performance Users Engagement Widgets Feedback Product Updates Knowledge Base AI…" at bounding box center [20, 322] width 40 height 644
click at [94, 129] on button "Team" at bounding box center [78, 124] width 50 height 30
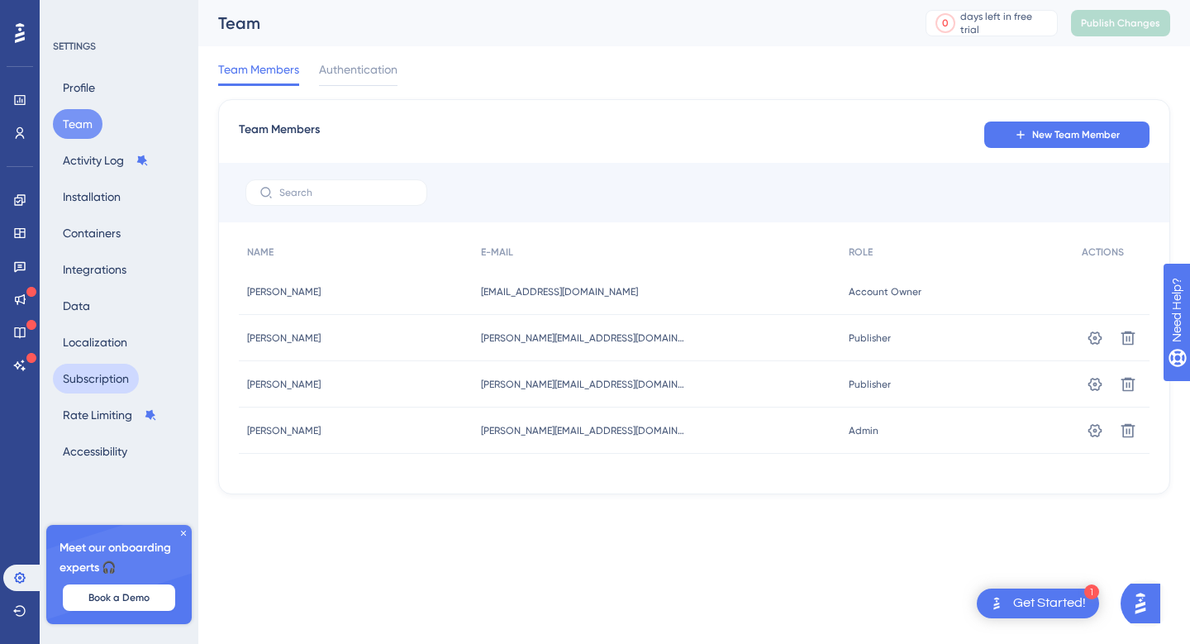
click at [83, 374] on button "Subscription" at bounding box center [96, 379] width 86 height 30
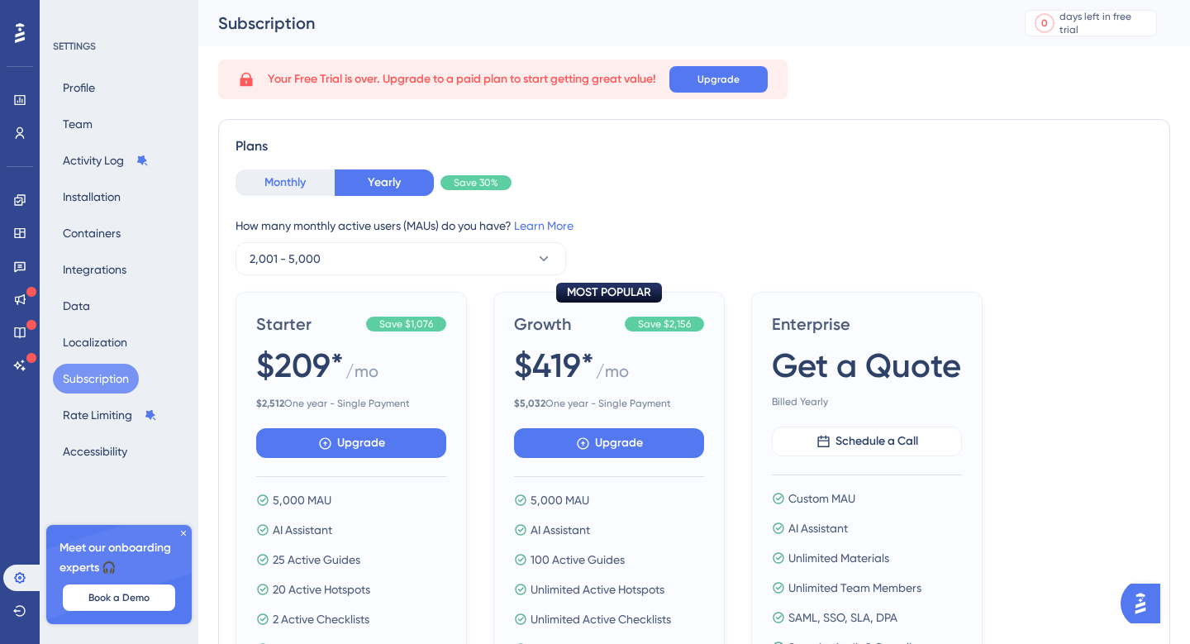
click at [301, 189] on button "Monthly" at bounding box center [285, 182] width 99 height 26
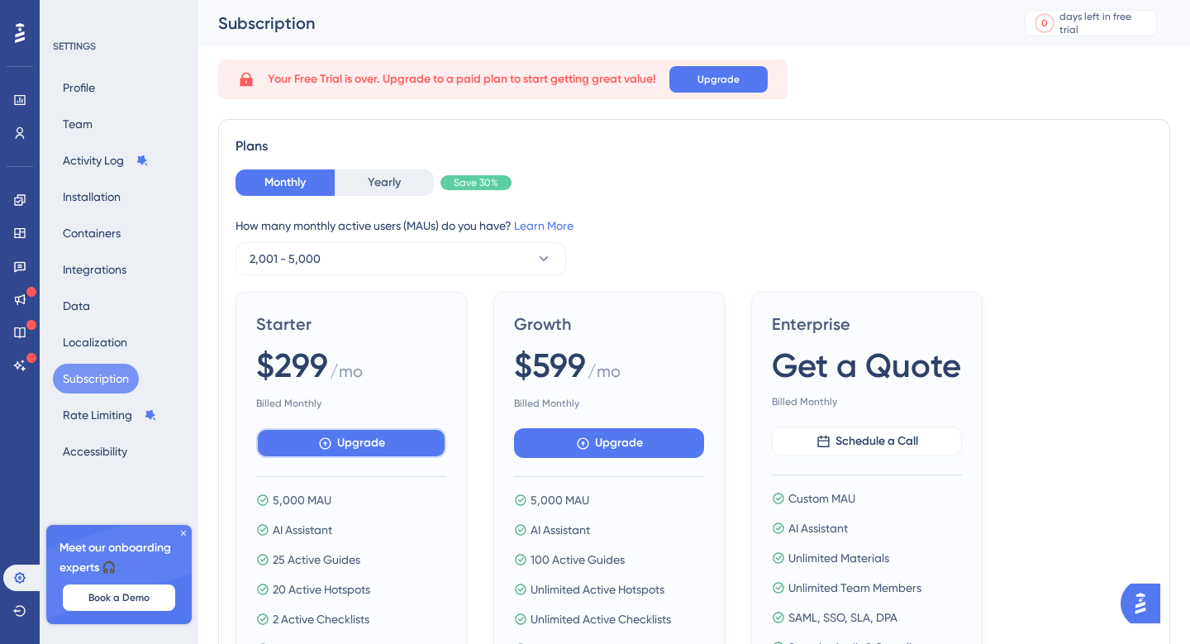
click at [326, 440] on icon at bounding box center [325, 443] width 14 height 14
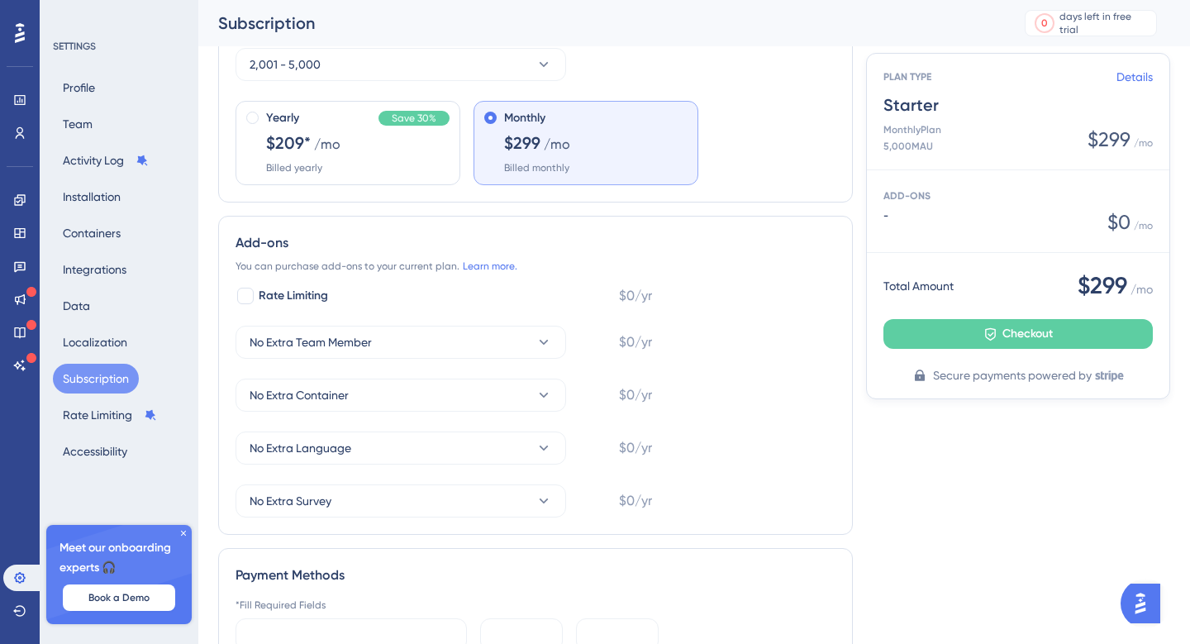
scroll to position [153, 0]
click at [932, 335] on button "Checkout" at bounding box center [1018, 334] width 269 height 30
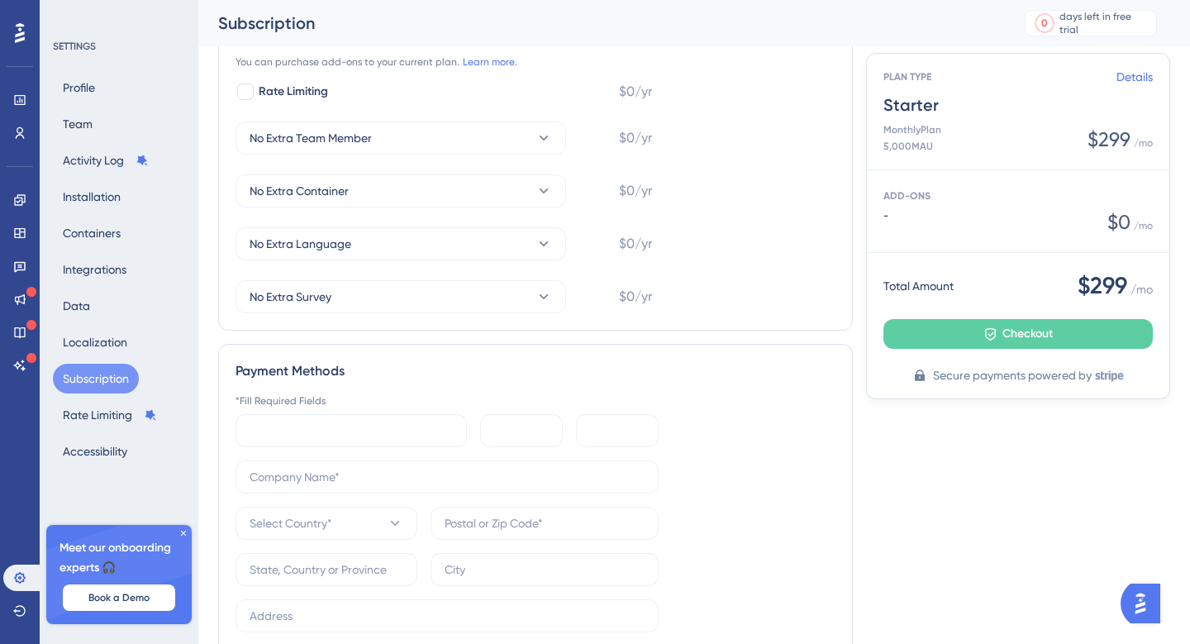
scroll to position [408, 0]
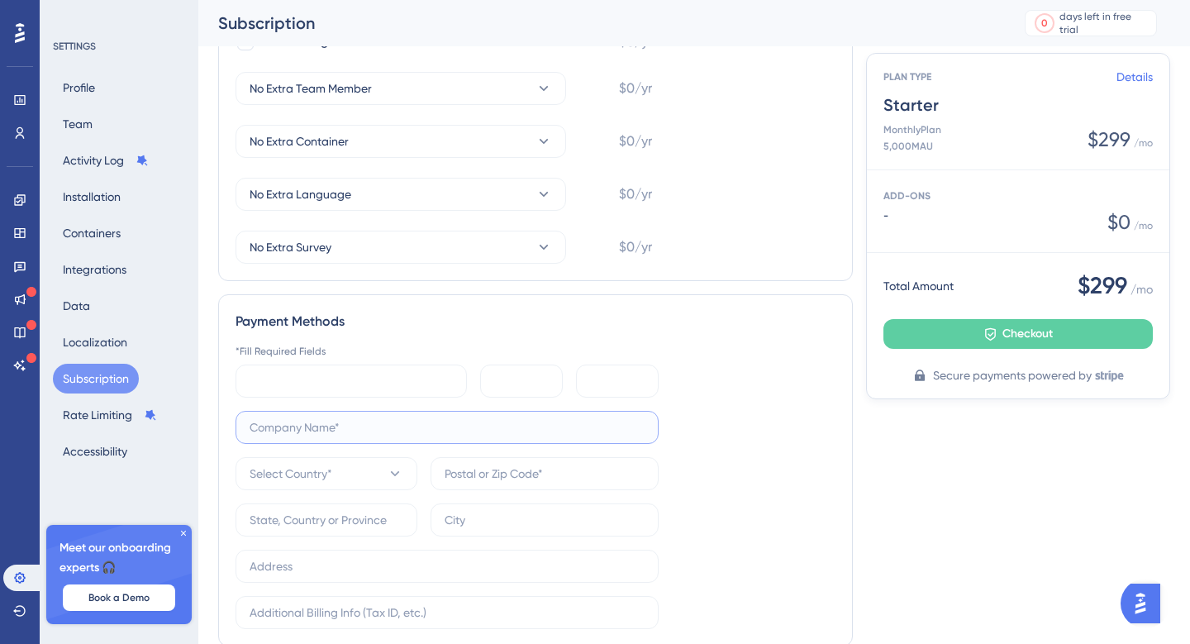
click at [374, 428] on input "text" at bounding box center [447, 427] width 395 height 18
type input "ecomedes"
type input "94122"
type input "CA"
type input "[GEOGRAPHIC_DATA]"
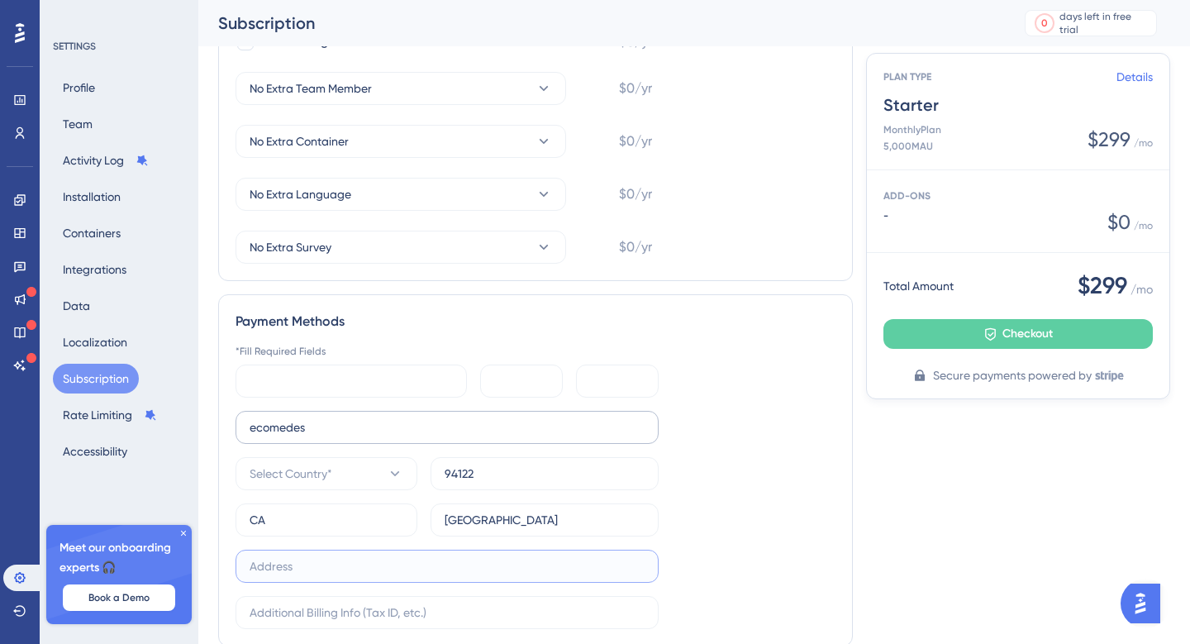
type input "[STREET_ADDRESS]"
click at [321, 481] on span "Select Country*" at bounding box center [291, 474] width 83 height 20
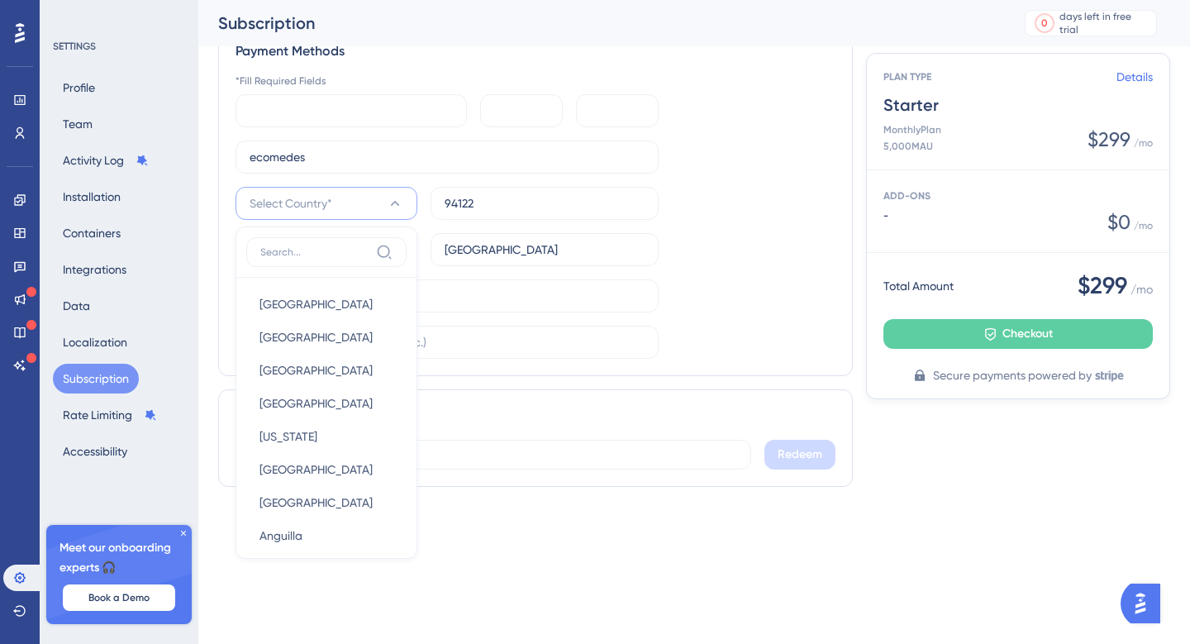
type input "U"
click at [318, 481] on div "Andorra [GEOGRAPHIC_DATA]" at bounding box center [327, 469] width 134 height 33
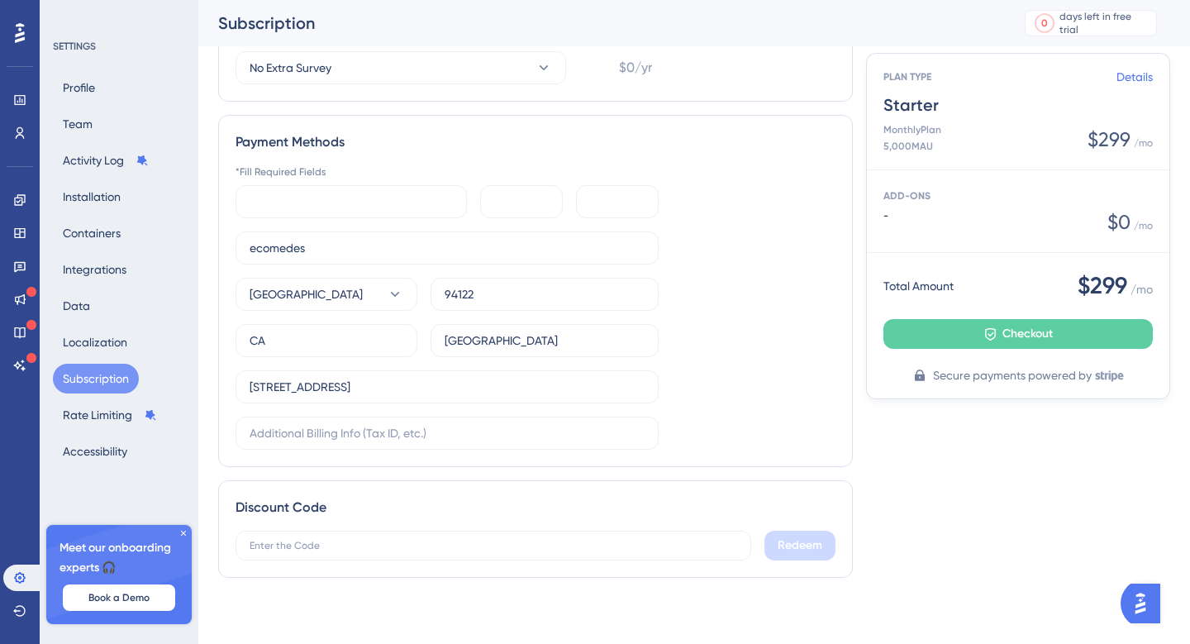
scroll to position [588, 0]
click at [356, 291] on button "[GEOGRAPHIC_DATA]" at bounding box center [327, 294] width 182 height 33
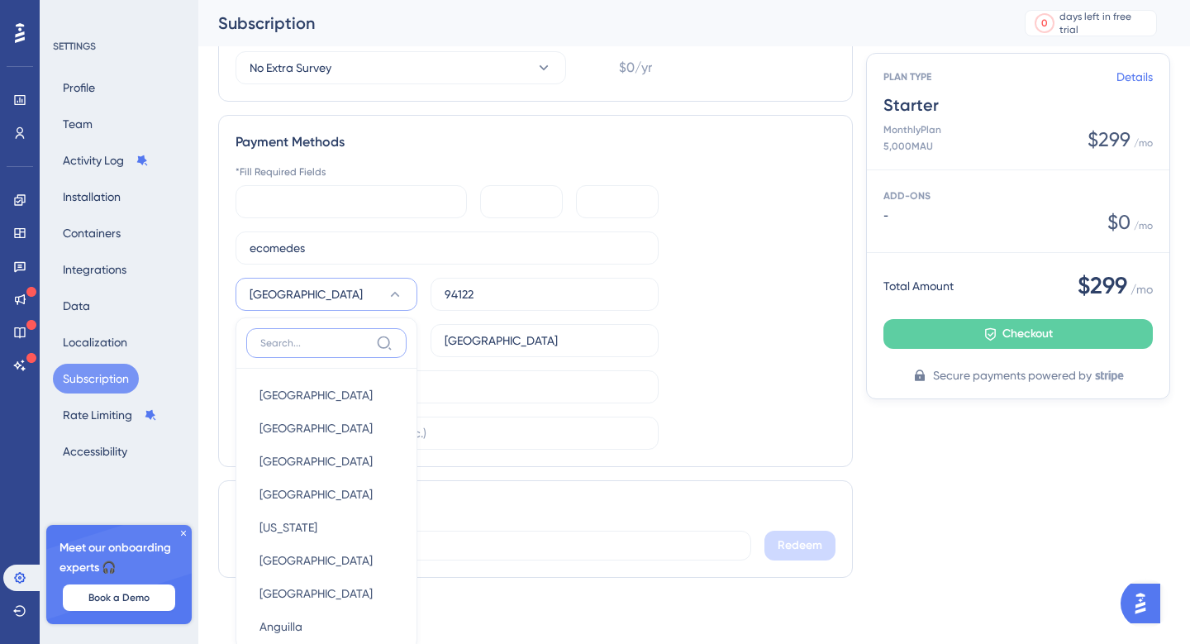
scroll to position [716, 0]
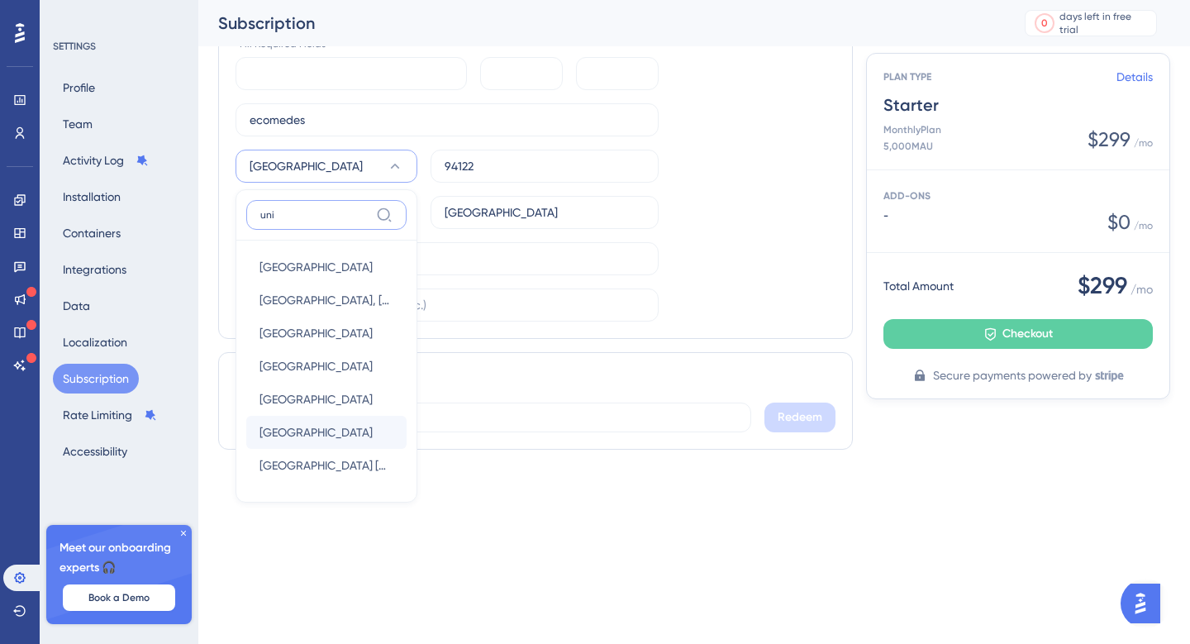
type input "uni"
click at [294, 435] on span "[GEOGRAPHIC_DATA]" at bounding box center [316, 432] width 113 height 20
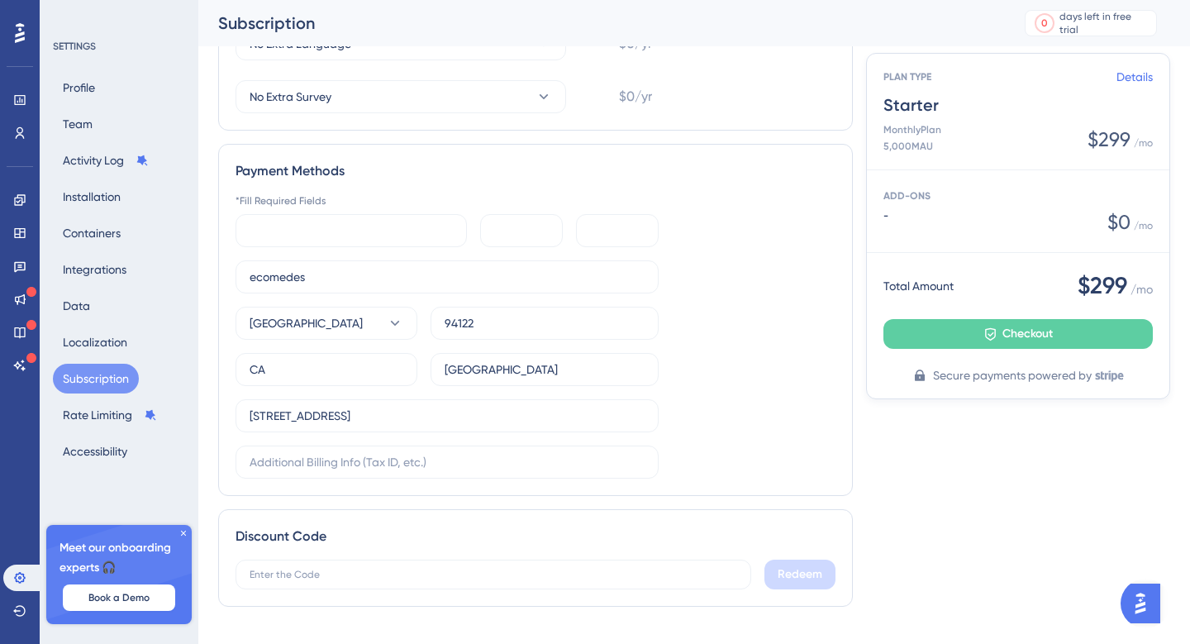
scroll to position [558, 0]
click at [724, 434] on div "*Fill Required Fields U U U ecomedes [GEOGRAPHIC_DATA] [STREET_ADDRESS]" at bounding box center [536, 337] width 600 height 284
click at [953, 336] on button "Checkout" at bounding box center [1018, 334] width 269 height 30
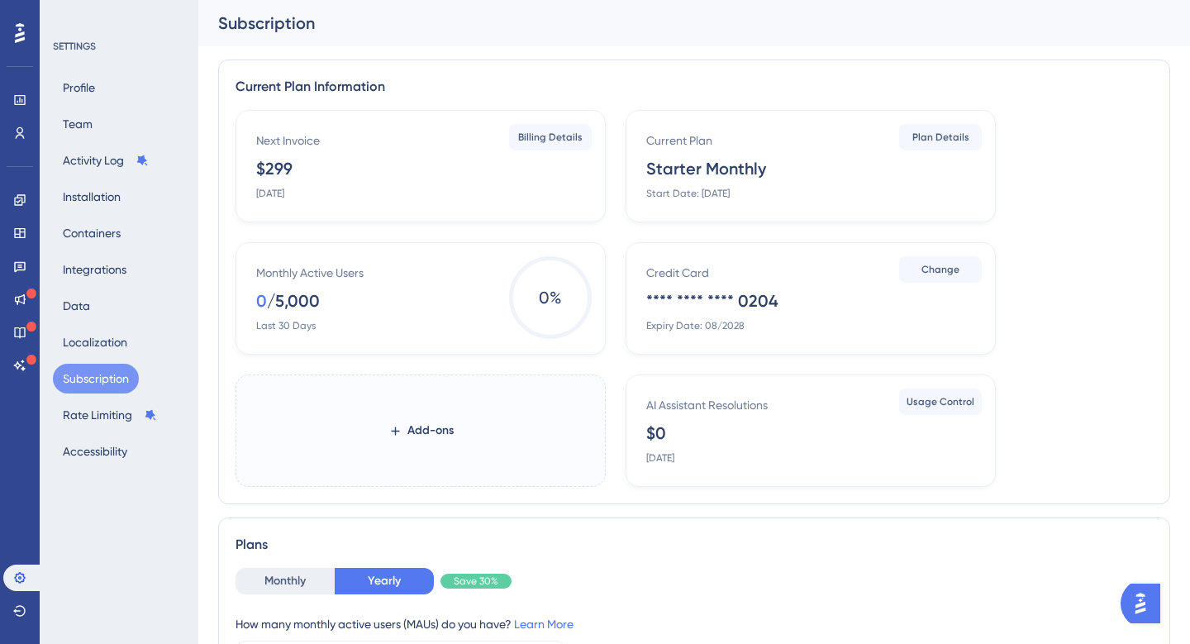
click at [10, 32] on div at bounding box center [20, 33] width 26 height 26
